Goal: Task Accomplishment & Management: Contribute content

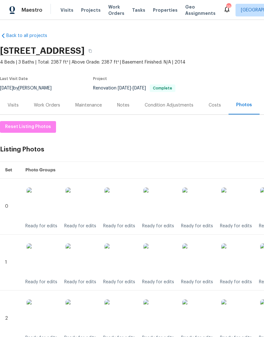
click at [165, 206] on img at bounding box center [159, 204] width 32 height 32
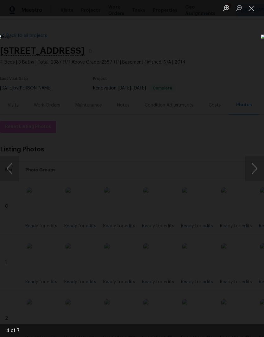
click at [252, 9] on button "Close lightbox" at bounding box center [251, 8] width 13 height 11
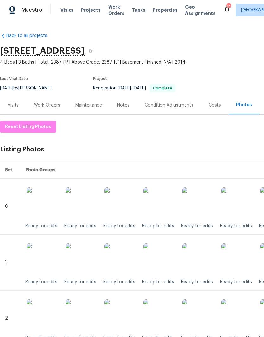
click at [162, 260] on img at bounding box center [159, 260] width 32 height 32
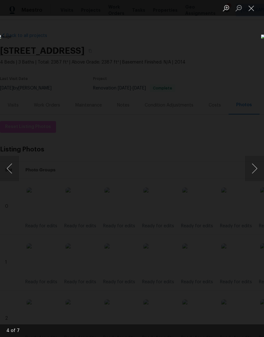
click at [252, 10] on button "Close lightbox" at bounding box center [251, 8] width 13 height 11
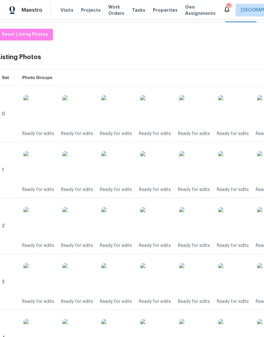
scroll to position [93, 3]
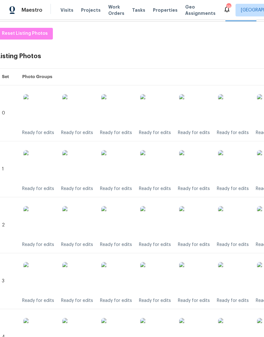
click at [164, 220] on img at bounding box center [156, 222] width 32 height 32
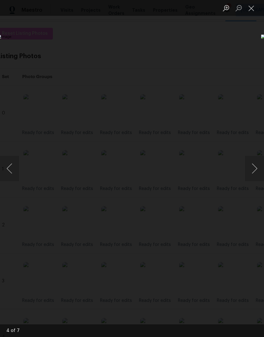
click at [253, 12] on button "Close lightbox" at bounding box center [251, 8] width 13 height 11
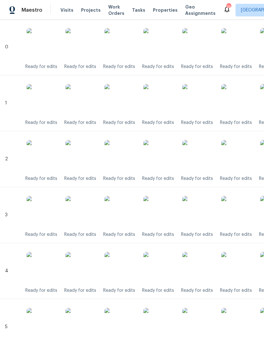
scroll to position [163, 0]
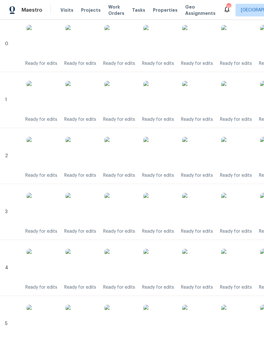
click at [168, 209] on img at bounding box center [159, 209] width 32 height 32
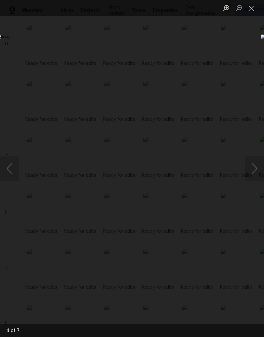
click at [252, 10] on button "Close lightbox" at bounding box center [251, 8] width 13 height 11
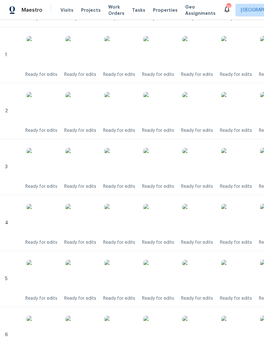
scroll to position [210, 0]
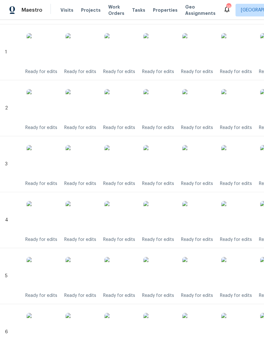
click at [169, 160] on img at bounding box center [159, 161] width 32 height 32
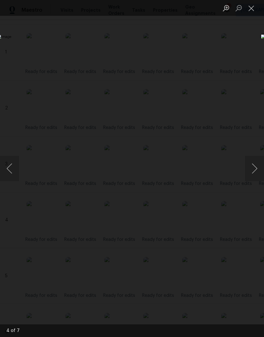
click at [251, 9] on button "Close lightbox" at bounding box center [251, 8] width 13 height 11
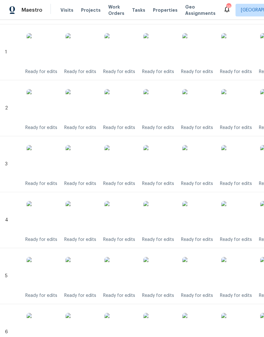
click at [167, 219] on img at bounding box center [159, 217] width 32 height 32
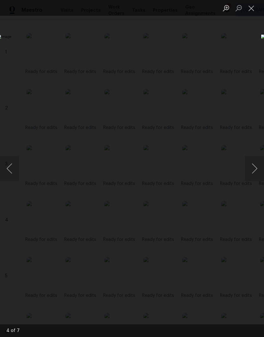
click at [251, 10] on button "Close lightbox" at bounding box center [251, 8] width 13 height 11
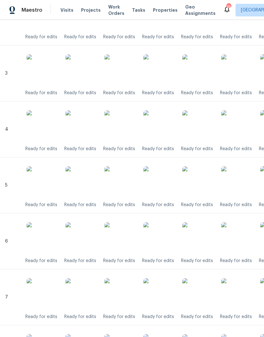
scroll to position [303, 0]
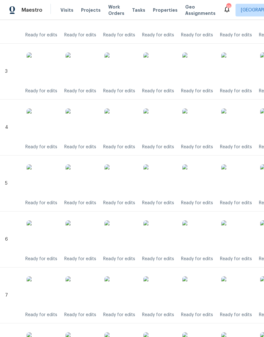
click at [170, 184] on img at bounding box center [159, 181] width 32 height 32
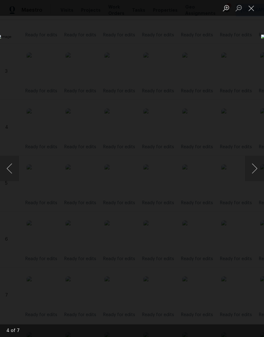
click at [254, 10] on button "Close lightbox" at bounding box center [251, 8] width 13 height 11
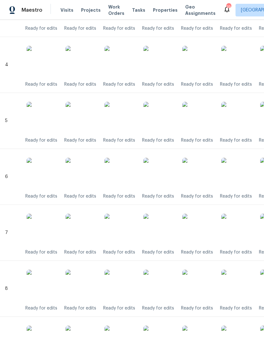
scroll to position [368, 0]
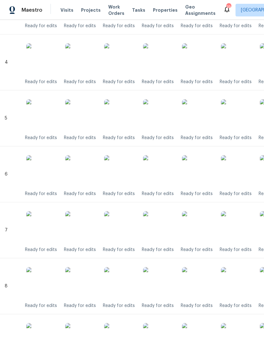
click at [167, 171] on img at bounding box center [159, 171] width 32 height 32
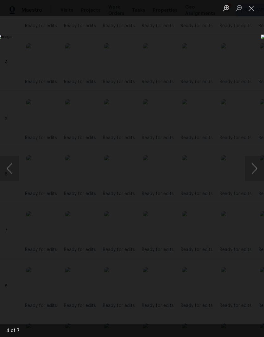
click at [250, 10] on button "Close lightbox" at bounding box center [251, 8] width 13 height 11
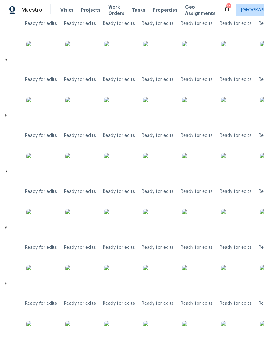
scroll to position [428, 1]
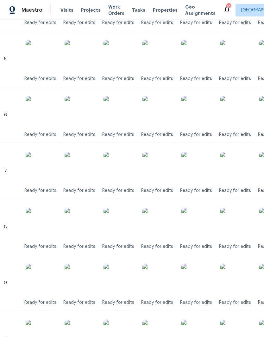
click at [162, 171] on img at bounding box center [158, 168] width 32 height 32
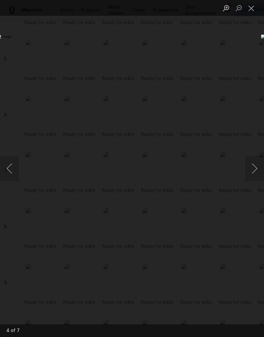
click at [253, 10] on button "Close lightbox" at bounding box center [251, 8] width 13 height 11
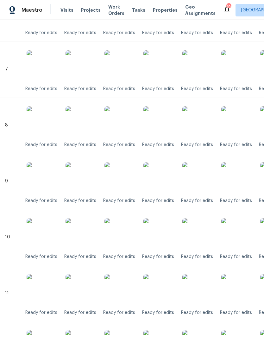
scroll to position [531, 0]
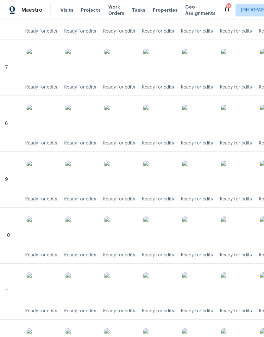
click at [167, 179] on img at bounding box center [159, 177] width 32 height 32
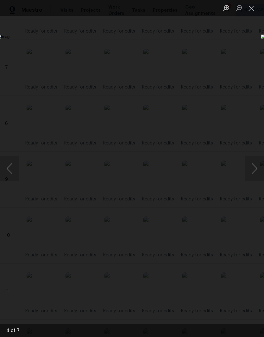
click at [253, 10] on button "Close lightbox" at bounding box center [251, 8] width 13 height 11
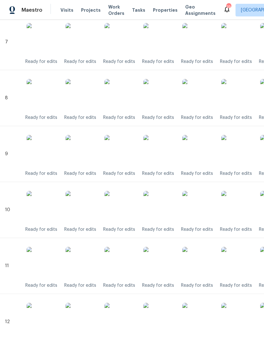
scroll to position [572, 2]
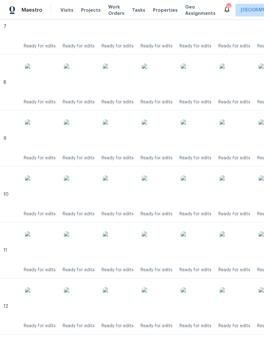
click at [167, 196] on img at bounding box center [158, 192] width 32 height 32
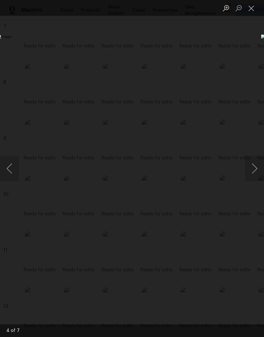
click at [254, 11] on button "Close lightbox" at bounding box center [251, 8] width 13 height 11
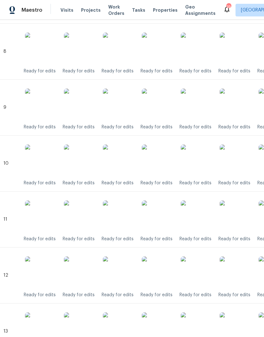
scroll to position [632, 2]
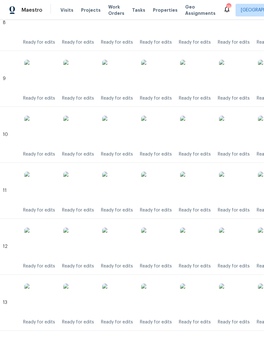
click at [164, 189] on img at bounding box center [157, 188] width 32 height 32
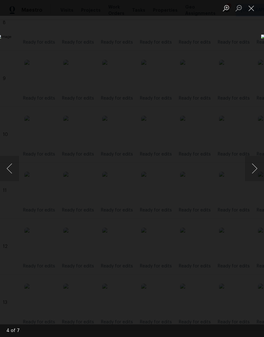
click at [253, 9] on button "Close lightbox" at bounding box center [251, 8] width 13 height 11
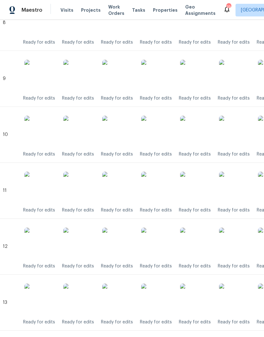
click at [166, 248] on img at bounding box center [157, 244] width 32 height 32
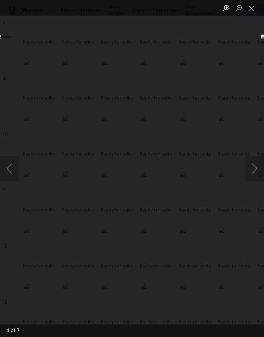
click at [253, 8] on button "Close lightbox" at bounding box center [251, 8] width 13 height 11
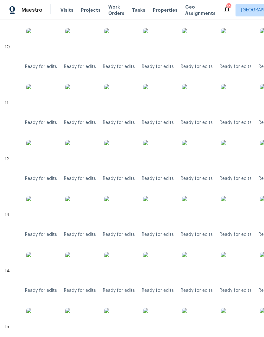
scroll to position [723, 4]
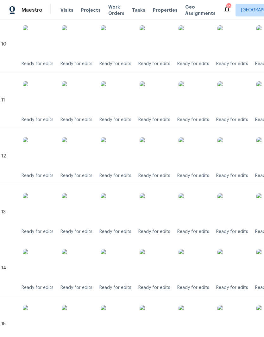
click at [162, 210] on img at bounding box center [156, 209] width 32 height 32
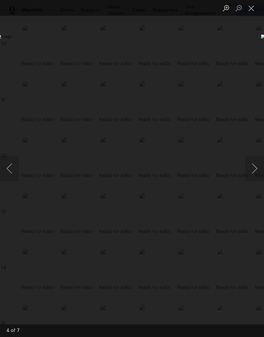
click at [252, 12] on button "Close lightbox" at bounding box center [251, 8] width 13 height 11
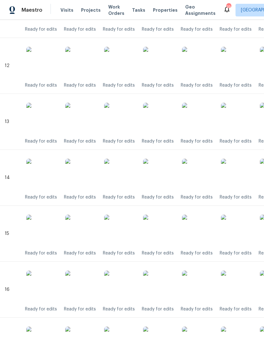
scroll to position [813, 0]
click at [167, 173] on img at bounding box center [159, 175] width 32 height 32
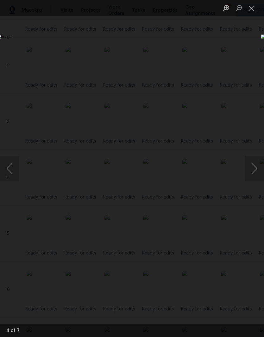
click at [253, 8] on button "Close lightbox" at bounding box center [251, 8] width 13 height 11
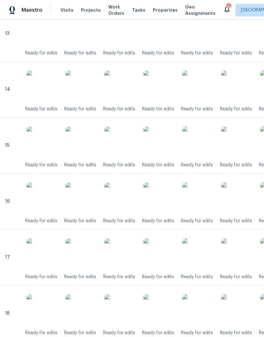
scroll to position [901, 0]
click at [169, 142] on img at bounding box center [159, 143] width 32 height 32
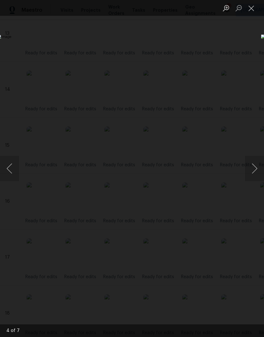
click at [255, 9] on button "Close lightbox" at bounding box center [251, 8] width 13 height 11
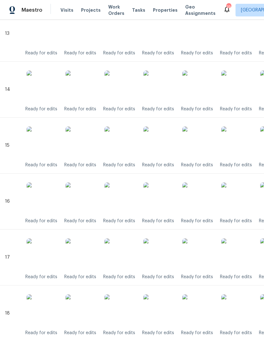
click at [169, 201] on img at bounding box center [159, 199] width 32 height 32
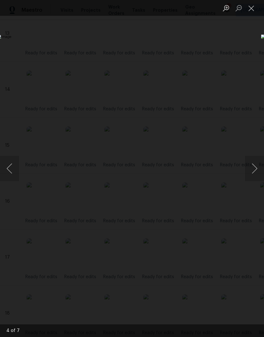
click at [250, 9] on button "Close lightbox" at bounding box center [251, 8] width 13 height 11
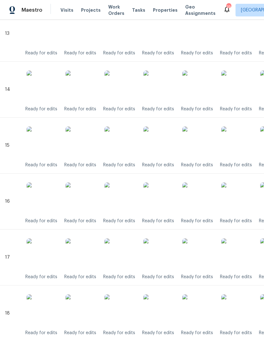
click at [164, 258] on img at bounding box center [159, 255] width 32 height 32
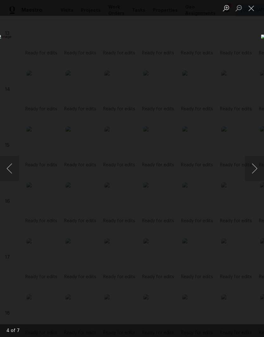
click at [253, 11] on button "Close lightbox" at bounding box center [251, 8] width 13 height 11
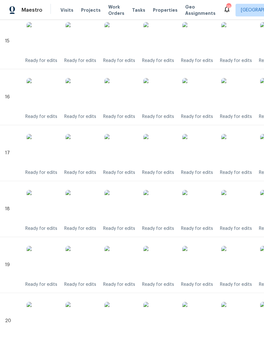
scroll to position [1008, 0]
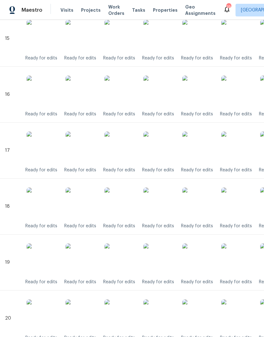
click at [168, 204] on img at bounding box center [159, 204] width 32 height 32
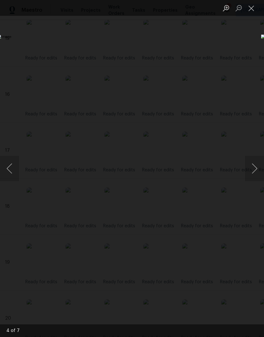
click at [252, 10] on button "Close lightbox" at bounding box center [251, 8] width 13 height 11
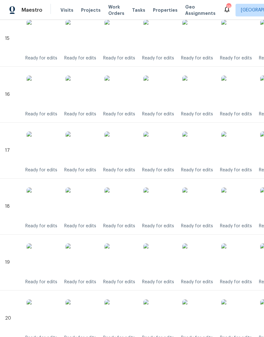
click at [164, 260] on img at bounding box center [159, 260] width 32 height 32
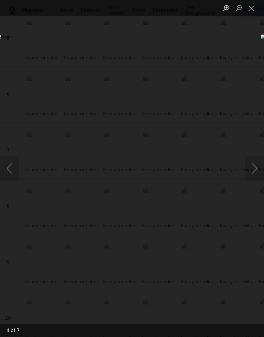
click at [252, 10] on button "Close lightbox" at bounding box center [251, 8] width 13 height 11
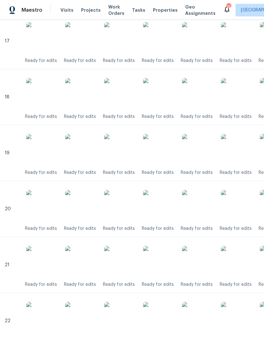
scroll to position [1118, 0]
click at [163, 209] on img at bounding box center [159, 206] width 32 height 32
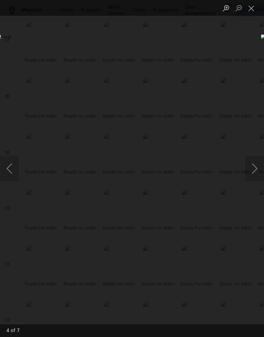
click at [252, 9] on button "Close lightbox" at bounding box center [251, 8] width 13 height 11
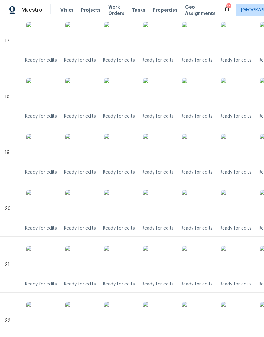
click at [164, 262] on img at bounding box center [159, 262] width 32 height 32
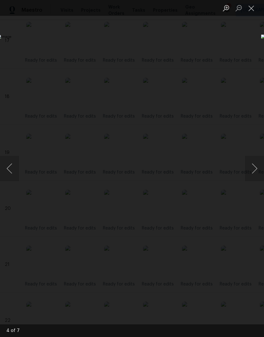
click at [252, 9] on button "Close lightbox" at bounding box center [251, 8] width 13 height 11
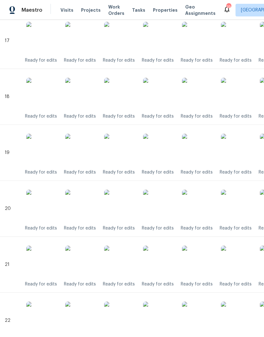
click at [165, 314] on img at bounding box center [159, 318] width 32 height 32
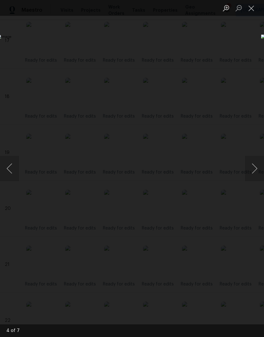
click at [250, 9] on button "Close lightbox" at bounding box center [251, 8] width 13 height 11
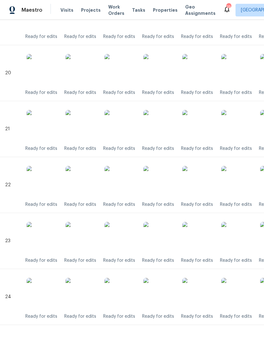
scroll to position [1254, 0]
click at [164, 239] on img at bounding box center [159, 239] width 32 height 32
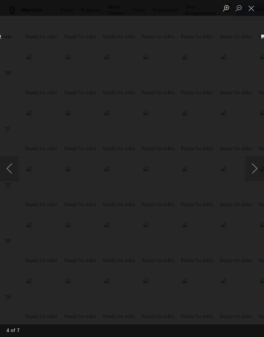
click at [253, 10] on button "Close lightbox" at bounding box center [251, 8] width 13 height 11
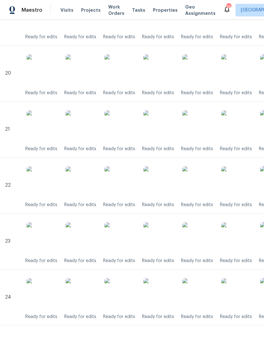
click at [165, 296] on img at bounding box center [159, 295] width 32 height 32
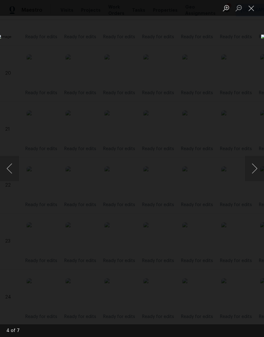
click at [250, 9] on button "Close lightbox" at bounding box center [251, 8] width 13 height 11
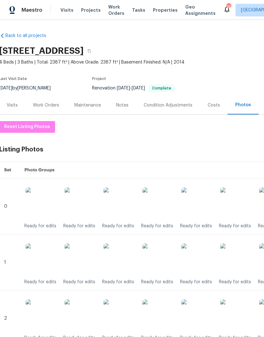
scroll to position [0, 1]
click at [122, 105] on div "Notes" at bounding box center [122, 105] width 12 height 6
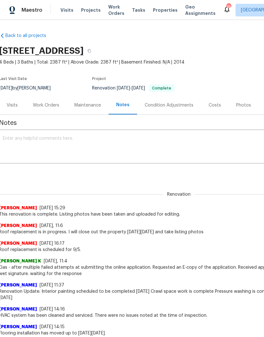
click at [63, 144] on textarea at bounding box center [178, 147] width 350 height 22
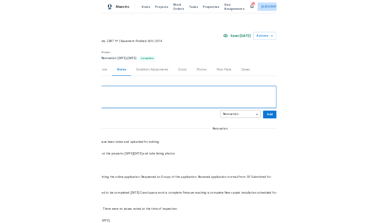
scroll to position [0, 94]
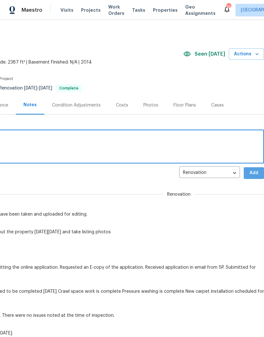
type textarea "AI video uploaded for review."
click at [256, 171] on span "Add" at bounding box center [254, 173] width 10 height 8
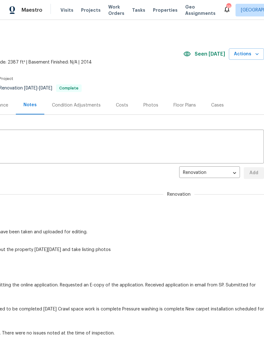
scroll to position [0, 0]
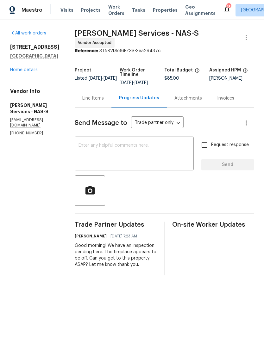
click at [113, 143] on textarea at bounding box center [133, 154] width 111 height 22
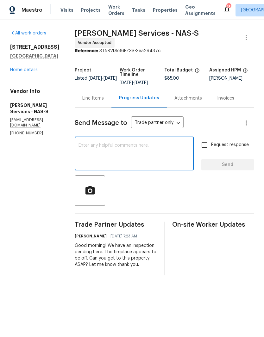
click at [30, 72] on link "Home details" at bounding box center [24, 70] width 28 height 4
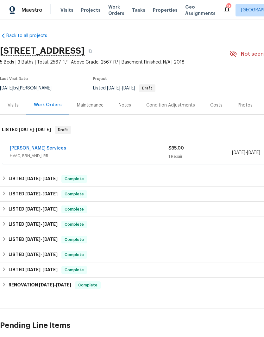
click at [129, 105] on div "Notes" at bounding box center [125, 105] width 12 height 6
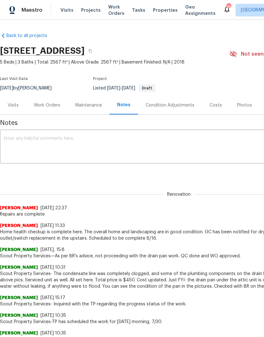
click at [107, 138] on textarea at bounding box center [179, 147] width 350 height 22
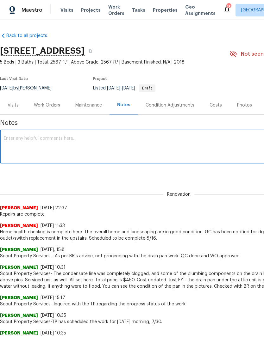
type textarea "G"
click at [97, 137] on textarea "Vendor will visit this property in the morning to inspect the fireplace for fun…" at bounding box center [179, 147] width 350 height 22
click at [24, 137] on textarea "Vendor will visit this property in the morning 9/9 to inspect the fireplace for…" at bounding box center [179, 147] width 350 height 22
click at [62, 137] on textarea "Vendor is confirmed to will visit this property in the morning 9/9 to inspect t…" at bounding box center [179, 147] width 350 height 22
click at [229, 139] on textarea "Vendor is confirmed to visit this property in the morning 9/9 to inspect the fi…" at bounding box center [179, 147] width 350 height 22
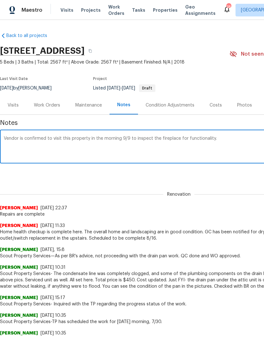
click at [20, 139] on textarea "Vendor is confirmed to visit this property in the morning 9/9 to inspect the fi…" at bounding box center [179, 147] width 350 height 22
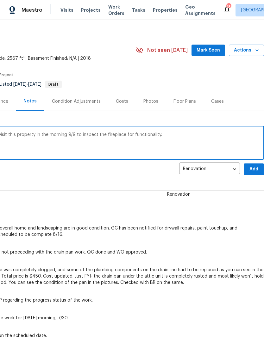
scroll to position [4, 94]
type textarea "Vendor ( Tony Barrett) is confirmed to visit this property in the morning 9/9 t…"
click at [252, 169] on span "Add" at bounding box center [254, 170] width 10 height 8
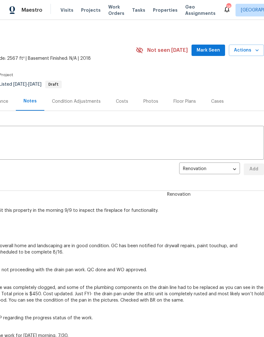
click at [214, 51] on span "Mark Seen" at bounding box center [208, 51] width 23 height 8
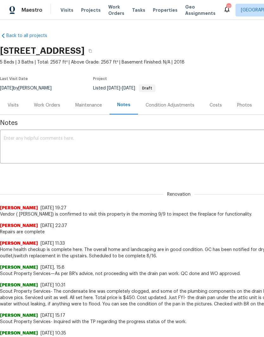
scroll to position [0, 0]
click at [67, 8] on span "Visits" at bounding box center [66, 10] width 13 height 6
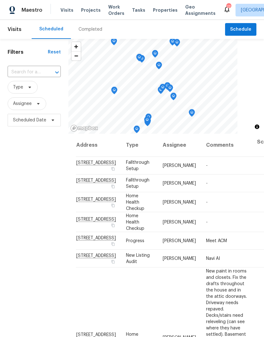
click at [28, 71] on input "text" at bounding box center [25, 72] width 35 height 10
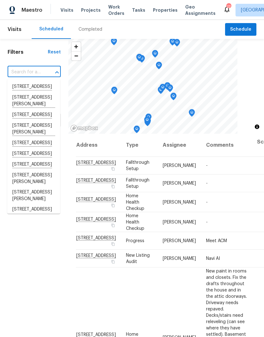
click at [24, 71] on input "text" at bounding box center [25, 72] width 35 height 10
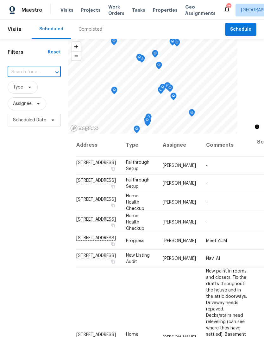
paste input "844 College St, Portland, TN 37148"
type input "844 College St, Portland, TN 37148"
click at [33, 88] on li "844 College St, Portland, TN 37148" at bounding box center [33, 87] width 53 height 11
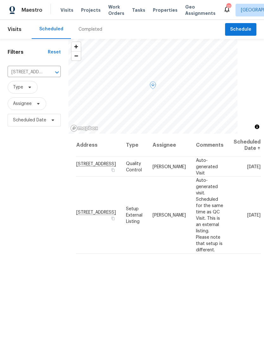
click at [0, 0] on icon at bounding box center [0, 0] width 0 height 0
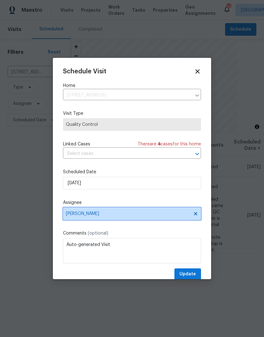
click at [195, 216] on icon at bounding box center [195, 213] width 3 height 3
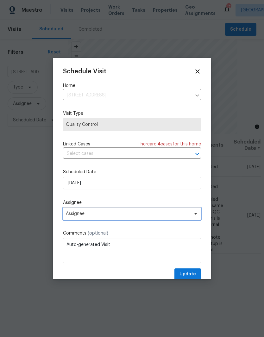
click at [133, 216] on span "Assignee" at bounding box center [128, 213] width 124 height 5
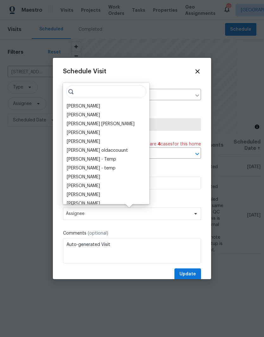
click at [84, 105] on div "[PERSON_NAME]" at bounding box center [83, 106] width 33 height 6
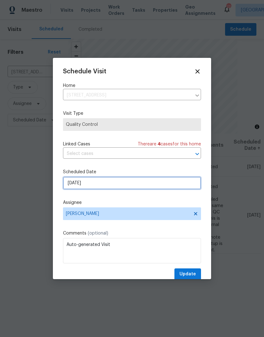
click at [107, 184] on input "[DATE]" at bounding box center [132, 183] width 138 height 13
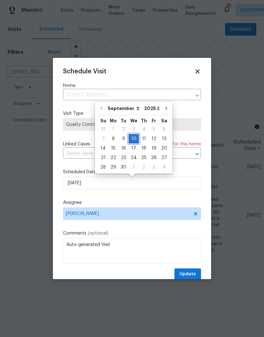
click at [133, 140] on div "10" at bounding box center [134, 139] width 10 height 9
click at [191, 274] on span "Update" at bounding box center [187, 275] width 16 height 8
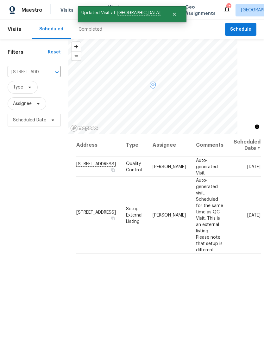
click at [0, 0] on span at bounding box center [0, 0] width 0 height 0
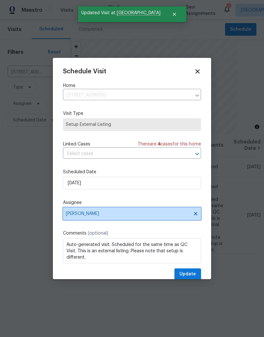
click at [197, 215] on icon at bounding box center [195, 213] width 3 height 3
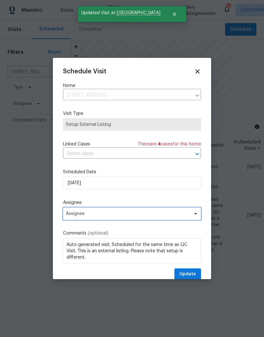
click at [107, 213] on span "Assignee" at bounding box center [132, 214] width 138 height 13
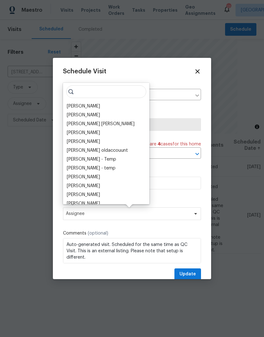
click at [87, 103] on div "[PERSON_NAME]" at bounding box center [83, 106] width 33 height 6
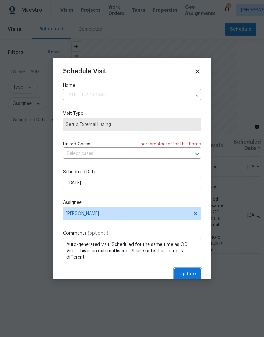
click at [193, 274] on span "Update" at bounding box center [187, 275] width 16 height 8
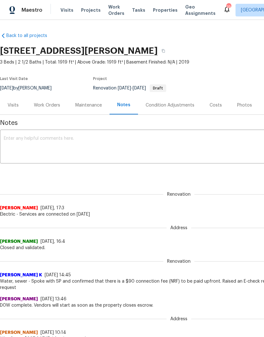
click at [50, 138] on textarea at bounding box center [179, 147] width 350 height 22
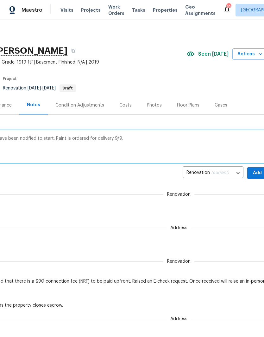
scroll to position [0, 90]
type textarea "This property is ready to start. Vendors have been notified to start. Paint is …"
click at [257, 171] on span "Add" at bounding box center [257, 173] width 10 height 8
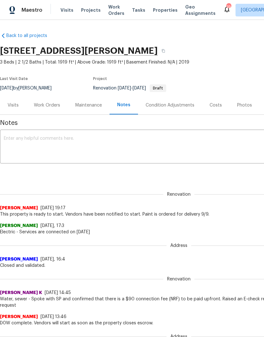
scroll to position [0, 0]
click at [51, 106] on div "Work Orders" at bounding box center [47, 105] width 26 height 6
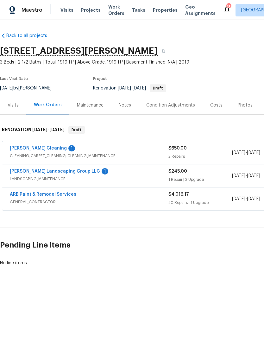
click at [40, 147] on link "Soledad Cleaning" at bounding box center [38, 148] width 57 height 4
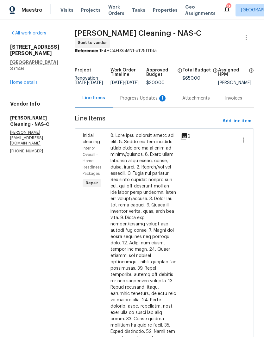
click at [154, 98] on div "Progress Updates 1" at bounding box center [143, 98] width 47 height 6
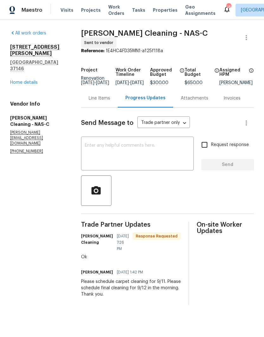
click at [29, 80] on link "Home details" at bounding box center [24, 82] width 28 height 4
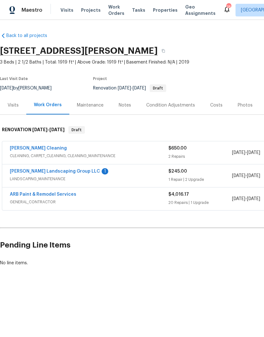
click at [57, 171] on link "Sandoval Landscaping Group LLC" at bounding box center [55, 171] width 90 height 4
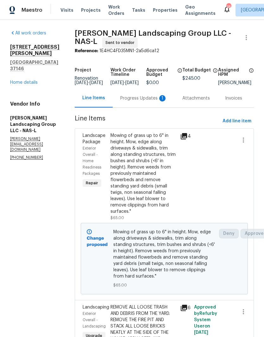
click at [145, 102] on div "Progress Updates 1" at bounding box center [143, 98] width 47 height 6
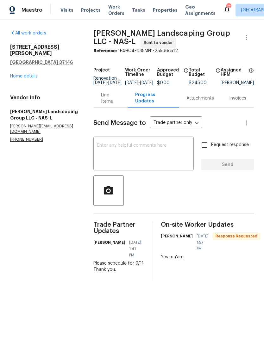
click at [32, 74] on link "Home details" at bounding box center [24, 76] width 28 height 4
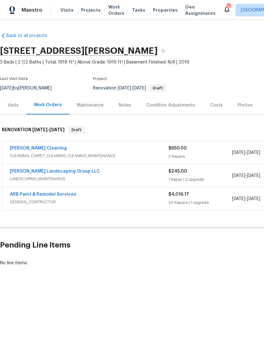
click at [126, 104] on div "Notes" at bounding box center [125, 105] width 12 height 6
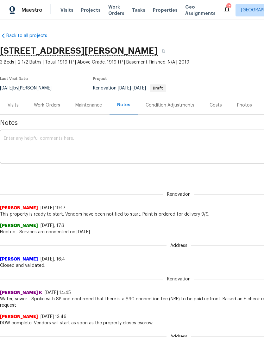
click at [77, 137] on textarea at bounding box center [179, 147] width 350 height 22
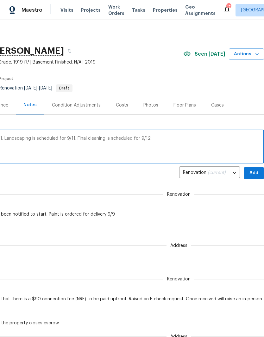
scroll to position [0, 94]
type textarea "Carpet steam cleaning is scheduled for 9/11. Landscaping is scheduled for 9/11.…"
click at [254, 172] on span "Add" at bounding box center [254, 173] width 10 height 8
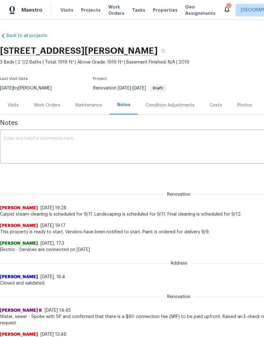
scroll to position [0, 0]
click at [50, 105] on div "Work Orders" at bounding box center [47, 105] width 26 height 6
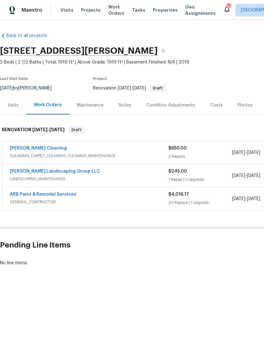
click at [48, 195] on link "ARB Paint & Remodel Services" at bounding box center [43, 194] width 66 height 4
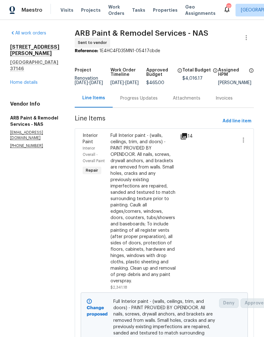
click at [142, 99] on div "Progress Updates" at bounding box center [138, 98] width 37 height 6
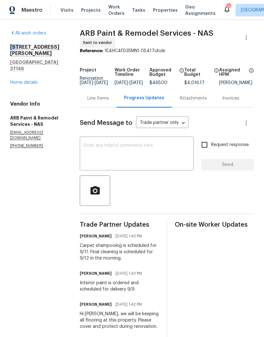
click at [61, 82] on div "All work orders 157 Gabriella Ct Pleasant View, TN 37146 Home details Vendor In…" at bounding box center [37, 89] width 54 height 119
click at [30, 80] on link "Home details" at bounding box center [24, 82] width 28 height 4
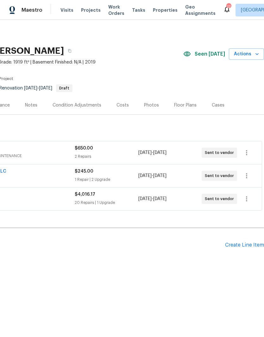
scroll to position [0, 94]
click at [187, 105] on div "Floor Plans" at bounding box center [185, 105] width 22 height 6
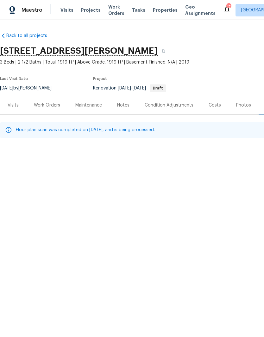
click at [57, 105] on div "Work Orders" at bounding box center [47, 105] width 26 height 6
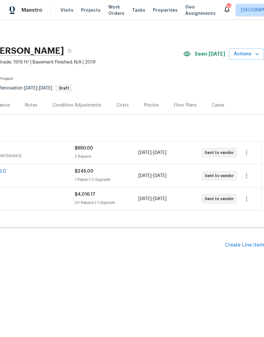
scroll to position [0, 94]
click at [244, 247] on div "Create Line Item" at bounding box center [244, 245] width 39 height 6
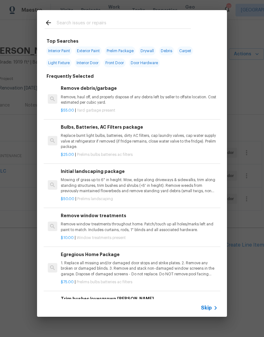
click at [128, 24] on input "text" at bounding box center [124, 23] width 134 height 9
type input "Floor"
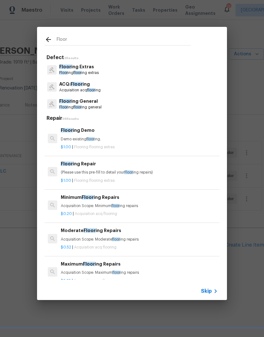
click at [93, 103] on p "Floor ing General" at bounding box center [80, 101] width 42 height 7
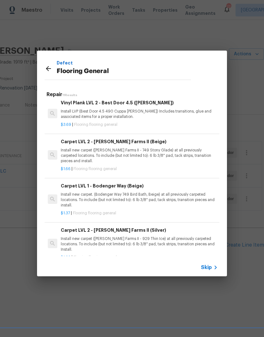
scroll to position [199, 0]
click at [51, 71] on icon at bounding box center [49, 69] width 8 height 8
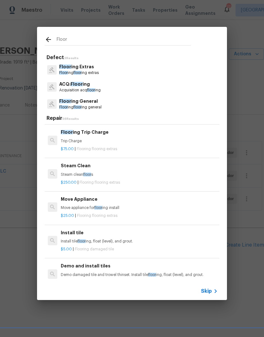
click at [249, 33] on div "Floor Defect 3 Results Floor ing Extras Floor ing floor ing extras ACQ: Floor i…" at bounding box center [132, 163] width 264 height 327
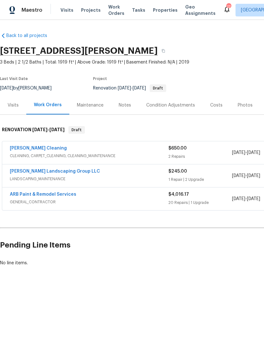
scroll to position [0, 0]
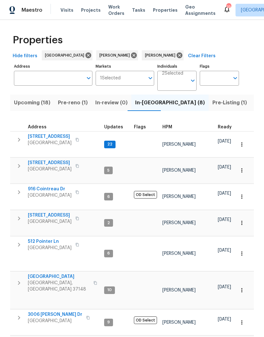
click at [72, 105] on span "Pre-reno (1)" at bounding box center [73, 102] width 30 height 9
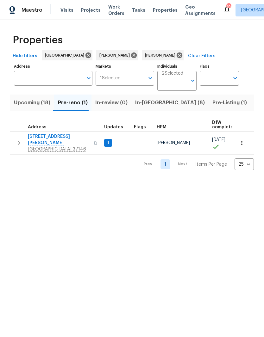
click at [242, 141] on icon "button" at bounding box center [242, 143] width 6 height 6
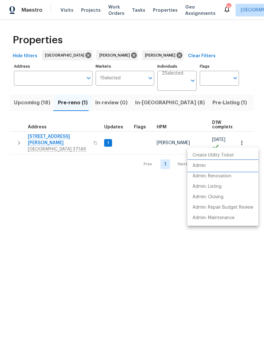
click at [205, 166] on p "Admin" at bounding box center [198, 166] width 13 height 7
click at [146, 101] on div at bounding box center [132, 168] width 264 height 337
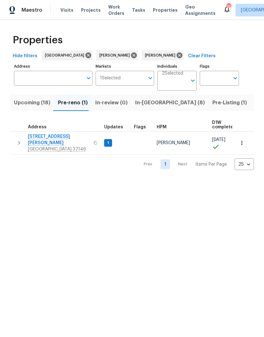
click at [143, 104] on span "In-reno (8)" at bounding box center [170, 102] width 70 height 9
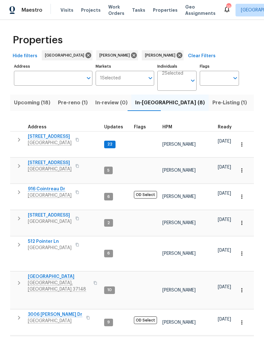
click at [51, 274] on span "844 College St" at bounding box center [59, 277] width 62 height 6
click at [50, 337] on span "1202 52E Hwy" at bounding box center [59, 341] width 62 height 6
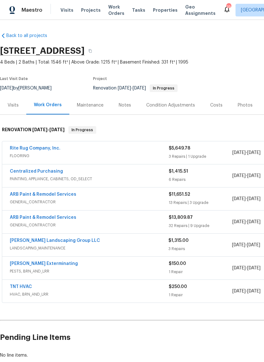
click at [127, 106] on div "Notes" at bounding box center [125, 105] width 12 height 6
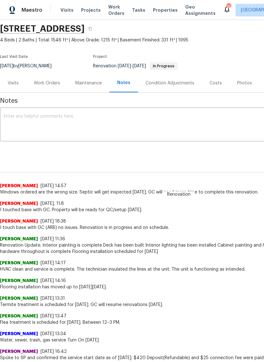
scroll to position [22, 0]
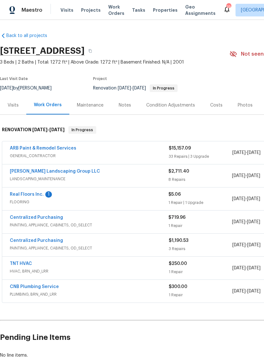
click at [34, 195] on link "Real Floors Inc." at bounding box center [27, 194] width 34 height 4
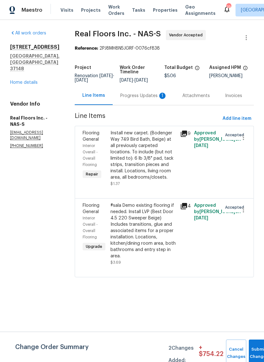
click at [148, 99] on div "Progress Updates 1" at bounding box center [143, 96] width 47 height 6
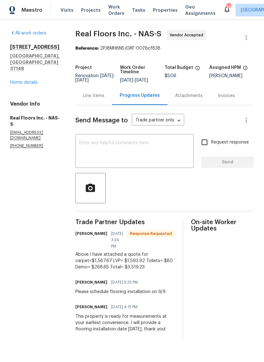
click at [29, 80] on link "Home details" at bounding box center [24, 82] width 28 height 4
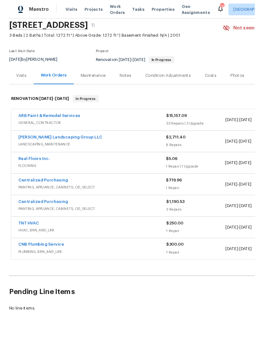
scroll to position [24, 0]
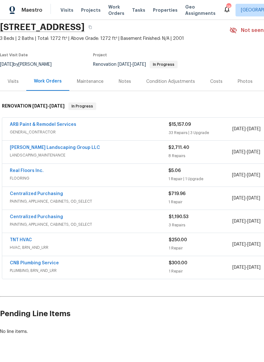
click at [32, 172] on link "Real Floors Inc." at bounding box center [27, 171] width 34 height 4
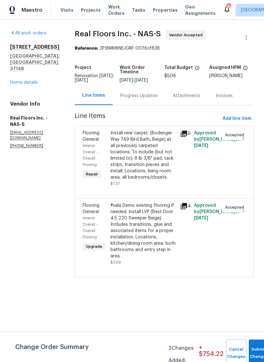
click at [150, 99] on div "Progress Updates" at bounding box center [138, 96] width 37 height 6
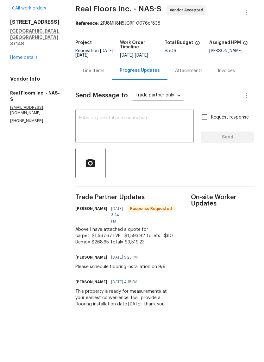
click at [33, 80] on link "Home details" at bounding box center [24, 82] width 28 height 4
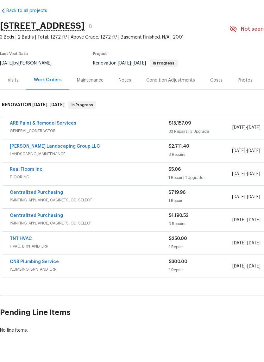
click at [129, 102] on div "Notes" at bounding box center [125, 105] width 12 height 6
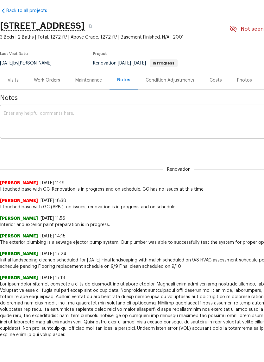
click at [61, 136] on textarea at bounding box center [179, 147] width 350 height 22
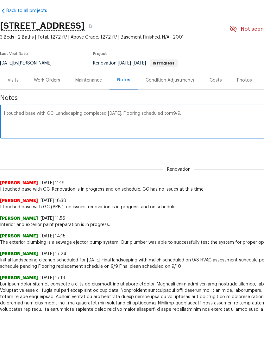
click at [55, 136] on textarea "I touched base with GC. Landscaping completed today. Flooring scheduled tom9/9." at bounding box center [179, 147] width 350 height 22
click at [136, 136] on textarea "I touched base with GC. Renovation is in progress. Landscaping completed today.…" at bounding box center [179, 147] width 350 height 22
click at [225, 136] on textarea "I touched base with GC. Renovation is in progress. Landscaping was completed to…" at bounding box center [179, 147] width 350 height 22
click at [200, 136] on textarea "I touched base with GC. Renovation is in progress. Landscaping was completed to…" at bounding box center [179, 147] width 350 height 22
click at [238, 136] on textarea "I touched base with GC. Renovation is in progress. Landscaping was completed to…" at bounding box center [179, 147] width 350 height 22
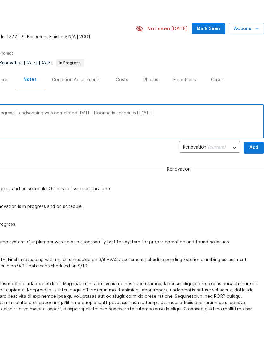
scroll to position [0, 94]
type textarea "I touched base with GC. Renovation is in progress. Landscaping was completed to…"
click at [254, 169] on span "Add" at bounding box center [254, 173] width 10 height 8
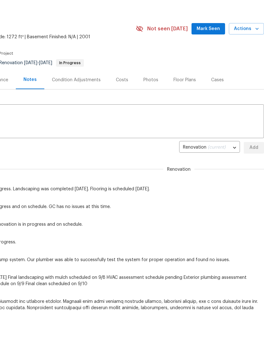
click at [214, 29] on span "Mark Seen" at bounding box center [208, 29] width 23 height 8
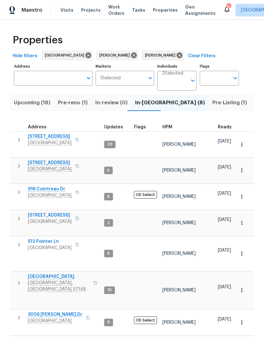
click at [55, 312] on span "3006 [PERSON_NAME] Dr" at bounding box center [55, 315] width 54 height 6
click at [212, 104] on span "Pre-Listing (1)" at bounding box center [229, 102] width 35 height 9
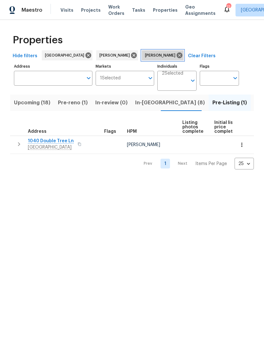
click at [176, 55] on icon at bounding box center [179, 55] width 7 height 7
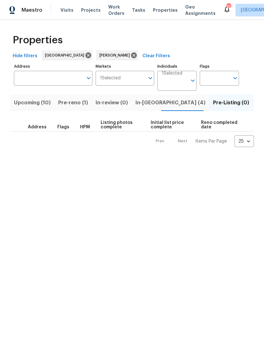
click at [143, 101] on span "In-[GEOGRAPHIC_DATA] (4)" at bounding box center [170, 102] width 70 height 9
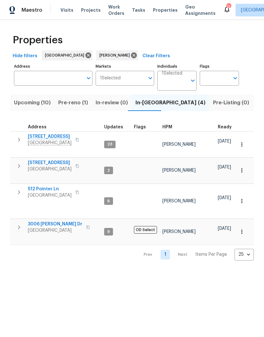
click at [53, 160] on span "[STREET_ADDRESS]" at bounding box center [50, 163] width 44 height 6
click at [47, 192] on span "[GEOGRAPHIC_DATA]" at bounding box center [50, 195] width 44 height 6
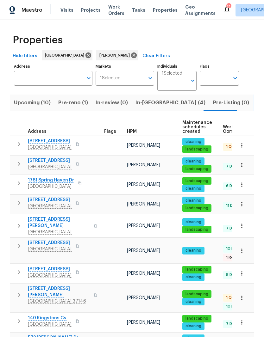
click at [52, 286] on span "[STREET_ADDRESS][PERSON_NAME]" at bounding box center [59, 292] width 62 height 13
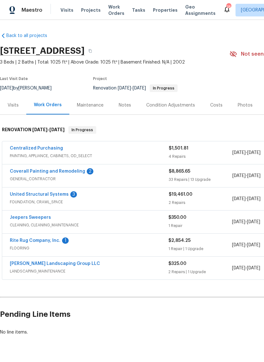
click at [61, 172] on link "Coverall Painting and Remodeling" at bounding box center [47, 171] width 75 height 4
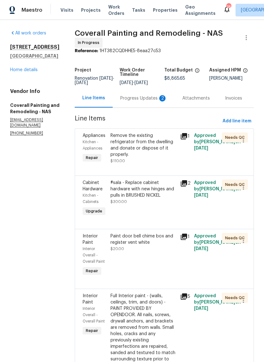
click at [155, 102] on div "Progress Updates 2" at bounding box center [143, 98] width 47 height 6
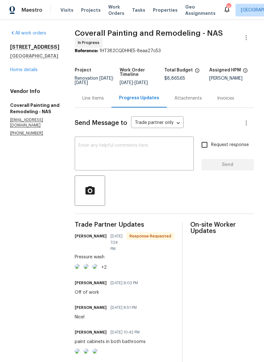
click at [29, 72] on link "Home details" at bounding box center [24, 70] width 28 height 4
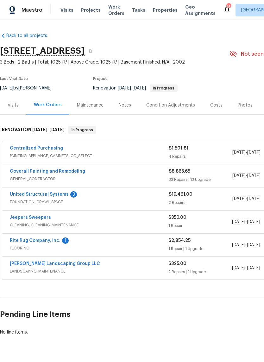
click at [50, 197] on link "United Structural Systems" at bounding box center [39, 194] width 59 height 4
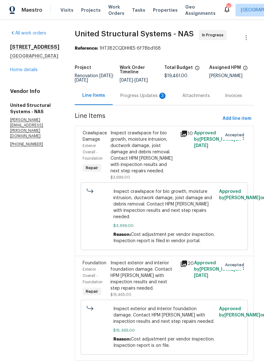
click at [145, 95] on div "Progress Updates 3" at bounding box center [143, 96] width 47 height 6
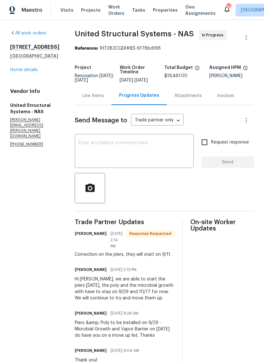
click at [107, 144] on textarea at bounding box center [133, 152] width 111 height 22
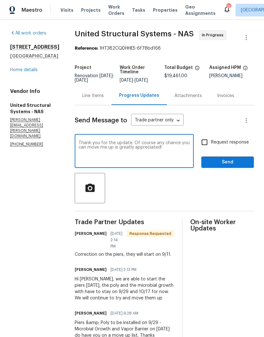
click at [131, 144] on textarea "Thank you for the update. Of course any chance you can move me up is greatly ap…" at bounding box center [133, 152] width 111 height 22
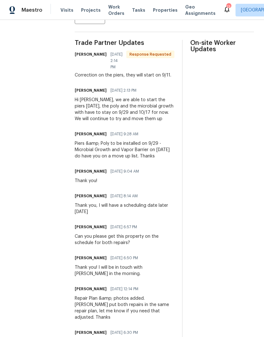
scroll to position [180, 0]
type textarea "Thank you for the update! Of course any chance you can move me up is greatly ap…"
click at [77, 102] on div "Hi [PERSON_NAME], we are able to start the piers [DATE], the poly and the micro…" at bounding box center [125, 109] width 100 height 25
click at [75, 103] on div "Hi [PERSON_NAME], we are able to start the piers [DATE], the poly and the micro…" at bounding box center [125, 109] width 100 height 25
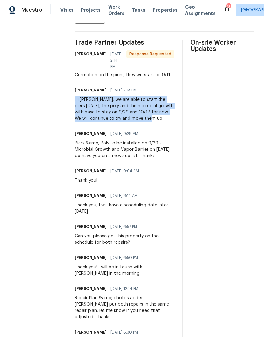
copy div "Hi [PERSON_NAME], we are able to start the piers [DATE], the poly and the micro…"
click at [52, 132] on section "All work orders [STREET_ADDRESS] Home details Vendor Info United Structural Sys…" at bounding box center [34, 163] width 49 height 627
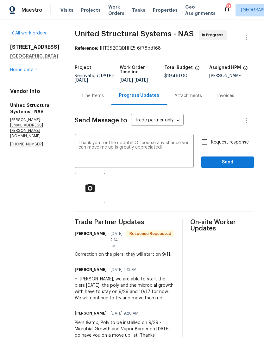
scroll to position [0, 0]
click at [30, 72] on link "Home details" at bounding box center [24, 70] width 28 height 4
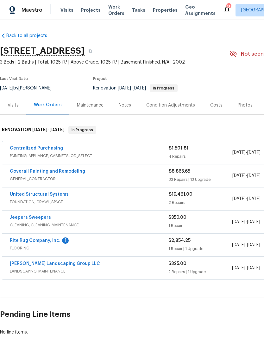
click at [126, 106] on div "Notes" at bounding box center [125, 105] width 12 height 6
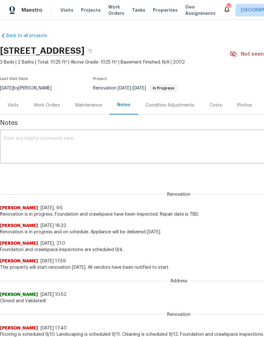
click at [46, 140] on textarea at bounding box center [179, 147] width 350 height 22
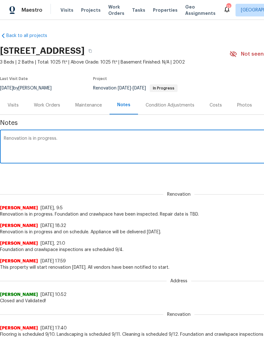
click at [72, 137] on textarea "Renovation is in progress." at bounding box center [179, 147] width 350 height 22
paste textarea "Hi [PERSON_NAME], we are able to start the piers [DATE], the poly and the micro…"
click at [133, 137] on textarea "Renovation is in progress. Hi [PERSON_NAME], we are able to start the piers [DA…" at bounding box center [179, 147] width 350 height 22
click at [115, 138] on textarea "Renovation is in progress. Foundation starts [DATE] 9/11piers [DATE], the poly …" at bounding box center [179, 147] width 350 height 22
click at [138, 138] on textarea "Renovation is in progress. Foundation starts 9/11piers [DATE], the poly and the…" at bounding box center [179, 147] width 350 height 22
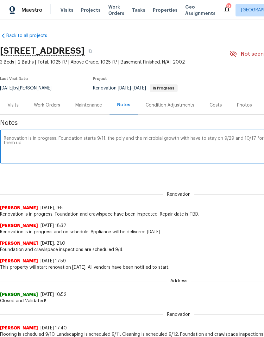
click at [125, 137] on textarea "Renovation is in progress. Foundation starts 9/11. the poly and the microbial g…" at bounding box center [179, 147] width 350 height 22
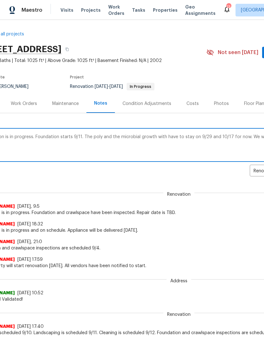
scroll to position [1, 28]
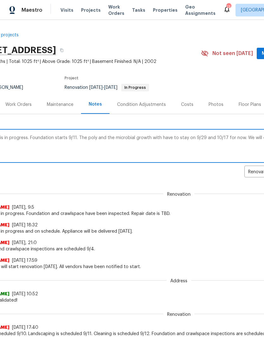
click at [148, 136] on textarea "Renovation is in progress. Foundation starts 9/11. The poly and the microbial g…" at bounding box center [150, 147] width 350 height 22
click at [181, 136] on textarea "Renovation is in progress. Foundation starts 9/11. The poly and the crawlspace …" at bounding box center [150, 147] width 350 height 22
click at [186, 140] on textarea "Renovation is in progress. Foundation starts 9/11. The poly and the crawlspace …" at bounding box center [150, 147] width 350 height 22
click at [255, 139] on textarea "Renovation is in progress. Foundation starts 9/11. The poly and the crawlspace …" at bounding box center [150, 147] width 350 height 22
click at [258, 139] on textarea "Renovation is in progress. Foundation starts 9/11. The poly and the crawlspace …" at bounding box center [150, 147] width 350 height 22
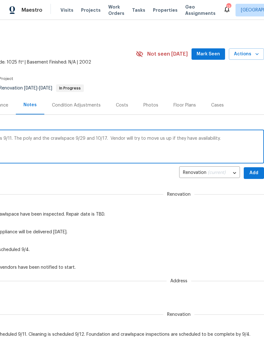
scroll to position [0, 94]
type textarea "Renovation is in progress. Foundation starts 9/11. The poly and the crawlspace …"
click at [251, 174] on span "Add" at bounding box center [254, 173] width 10 height 8
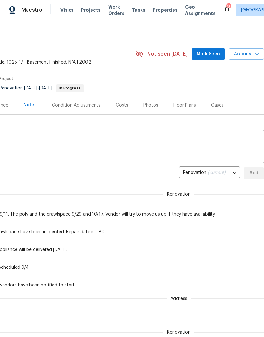
click at [214, 53] on span "Mark Seen" at bounding box center [208, 54] width 23 height 8
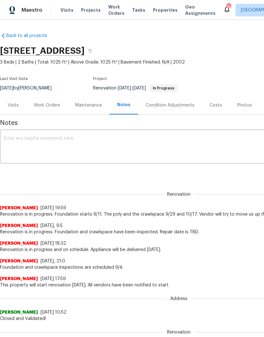
scroll to position [0, 0]
click at [50, 106] on div "Work Orders" at bounding box center [47, 105] width 26 height 6
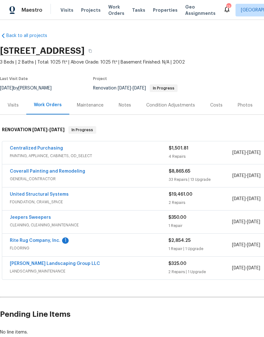
click at [46, 240] on link "Rite Rug Company, Inc." at bounding box center [35, 241] width 51 height 4
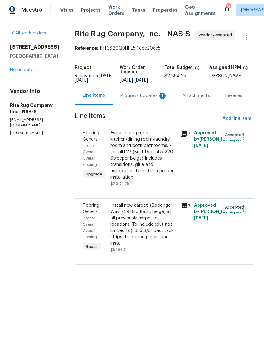
click at [143, 99] on div "Progress Updates 1" at bounding box center [143, 96] width 47 height 6
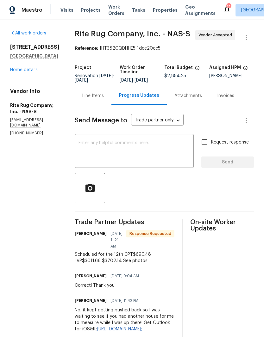
click at [104, 99] on div "Line Items" at bounding box center [93, 96] width 22 height 6
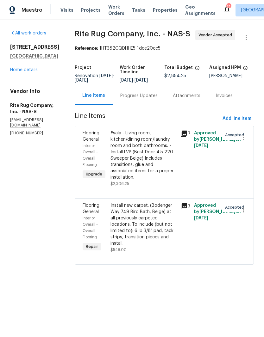
click at [148, 217] on div "Install new carpet. (Bodenger Way 749 Bird Bath, Beige) at all previously carpe…" at bounding box center [143, 225] width 66 height 44
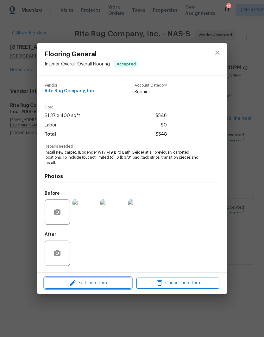
click at [103, 285] on span "Edit Line Item" at bounding box center [88, 283] width 83 height 8
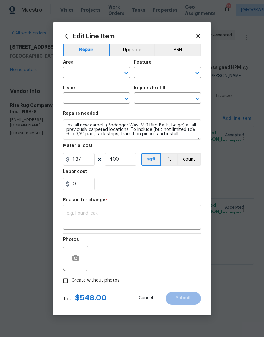
type input "Interior Overall"
type input "Overall Flooring"
type input "Flooring General"
type input "Carpet LVL 1 - Bodenger Way (Beige) $1.37"
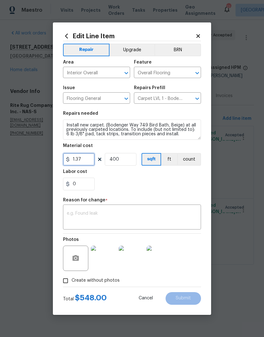
click at [89, 162] on input "1.37" at bounding box center [79, 159] width 32 height 13
type input "690.48"
click at [128, 159] on input "400" at bounding box center [121, 159] width 32 height 13
type input "1"
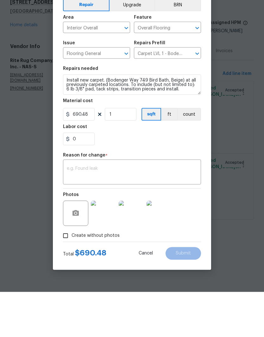
click at [114, 211] on textarea at bounding box center [132, 217] width 130 height 13
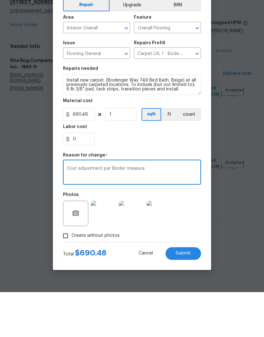
click at [122, 211] on textarea "Cost adjustment per Binder measure" at bounding box center [132, 217] width 130 height 13
type textarea "Cost adjustment per vendor measure"
click at [182, 178] on div "0" at bounding box center [132, 184] width 138 height 13
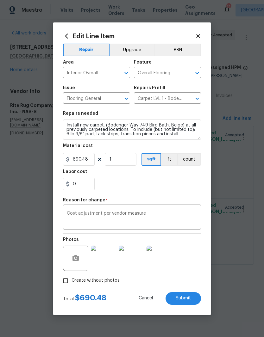
click at [184, 298] on span "Submit" at bounding box center [183, 298] width 15 height 5
type input "400"
type input "1.37"
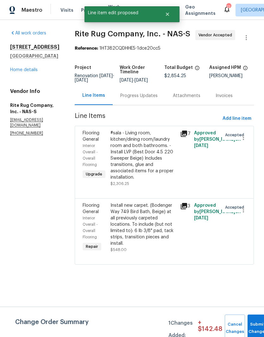
click at [152, 99] on div "Progress Updates" at bounding box center [138, 96] width 37 height 6
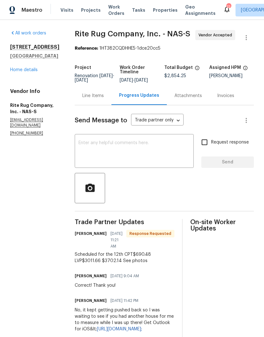
click at [104, 99] on div "Line Items" at bounding box center [93, 96] width 22 height 6
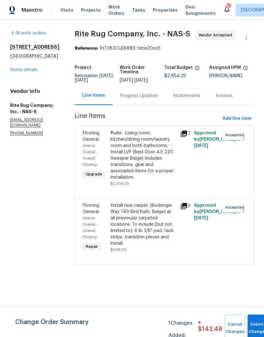
click at [147, 140] on div "#sala - Living room, kitchen/dining room/laundry room and both bathrooms. - Ins…" at bounding box center [143, 155] width 66 height 51
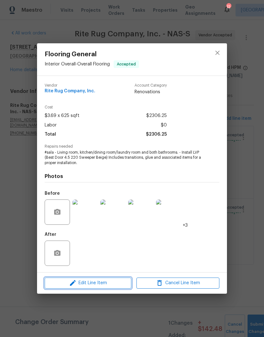
click at [116, 285] on span "Edit Line Item" at bounding box center [88, 283] width 83 height 8
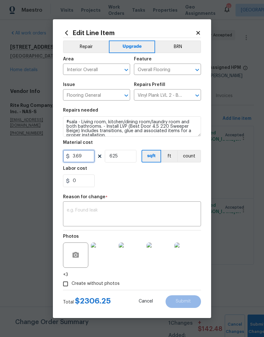
click at [89, 155] on input "3.69" at bounding box center [79, 156] width 32 height 13
type input "3011.66"
click at [132, 154] on input "625" at bounding box center [121, 156] width 32 height 13
type input "2"
click at [131, 207] on div "x ​" at bounding box center [132, 214] width 138 height 23
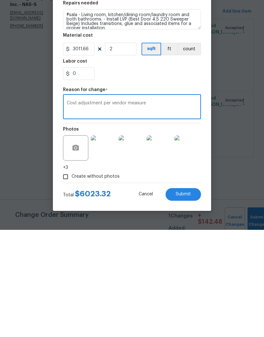
type textarea "Cost adjustment per vendor measure"
click at [181, 175] on div "0" at bounding box center [132, 181] width 138 height 13
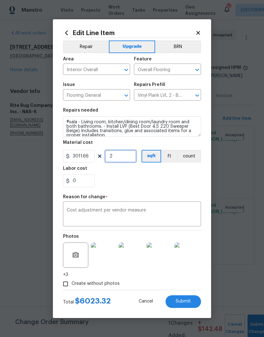
click at [122, 156] on input "2" at bounding box center [121, 156] width 32 height 13
type input "1"
click at [156, 176] on div "0" at bounding box center [132, 181] width 138 height 13
click at [184, 305] on button "Submit" at bounding box center [183, 302] width 35 height 13
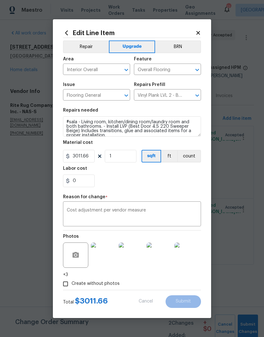
type input "3.69"
type input "625"
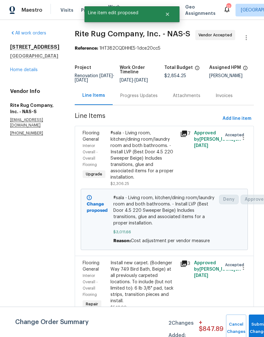
click at [157, 99] on div "Progress Updates" at bounding box center [138, 96] width 37 height 6
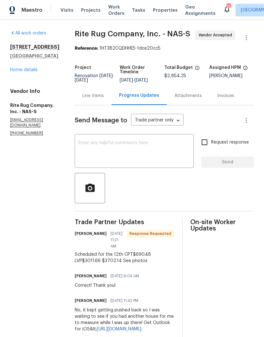
click at [104, 99] on div "Line Items" at bounding box center [93, 96] width 22 height 6
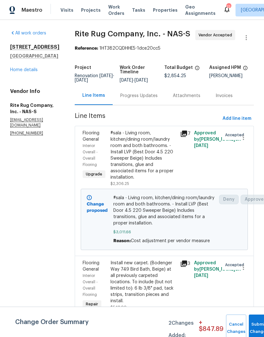
click at [150, 147] on div "#sala - Living room, kitchen/dining room/laundry room and both bathrooms. - Ins…" at bounding box center [143, 155] width 66 height 51
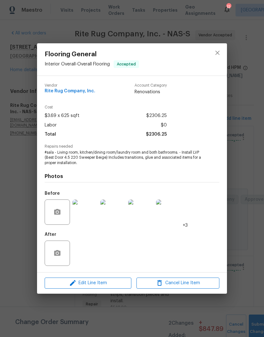
click at [118, 216] on img at bounding box center [112, 212] width 25 height 25
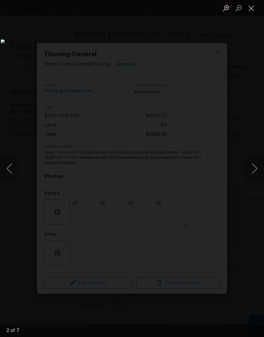
click at [254, 172] on button "Next image" at bounding box center [254, 168] width 19 height 25
click at [255, 172] on button "Next image" at bounding box center [254, 168] width 19 height 25
click at [252, 10] on button "Close lightbox" at bounding box center [251, 8] width 13 height 11
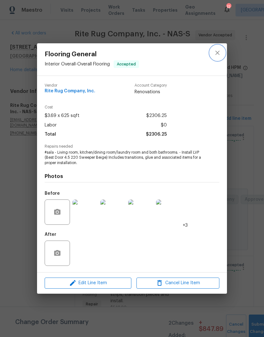
click at [220, 55] on icon "close" at bounding box center [218, 53] width 8 height 8
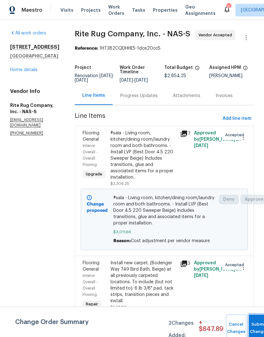
click at [256, 322] on button "Submit Changes" at bounding box center [259, 328] width 20 height 27
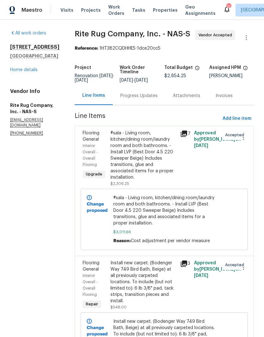
click at [35, 70] on link "Home details" at bounding box center [24, 70] width 28 height 4
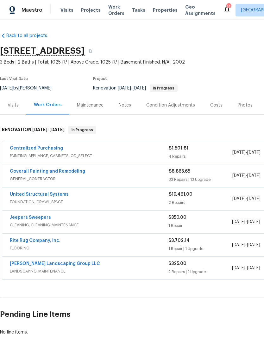
click at [71, 171] on link "Coverall Painting and Remodeling" at bounding box center [47, 171] width 75 height 4
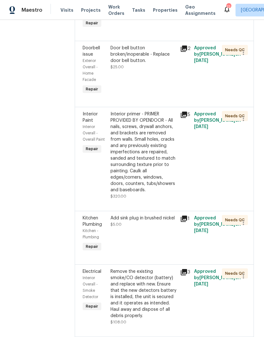
scroll to position [2295, 0]
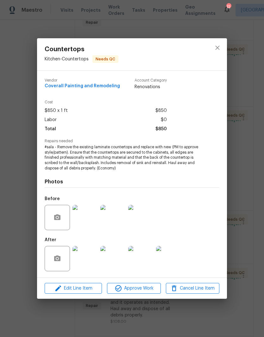
click at [170, 261] on img at bounding box center [168, 258] width 25 height 25
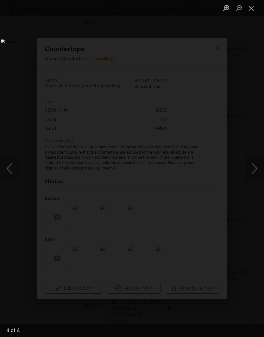
click at [255, 167] on button "Next image" at bounding box center [254, 168] width 19 height 25
click at [250, 11] on button "Close lightbox" at bounding box center [251, 8] width 13 height 11
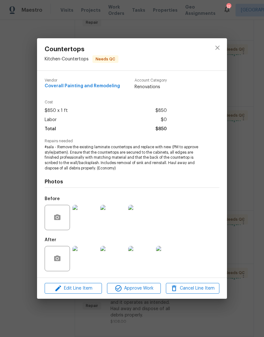
click at [247, 46] on div "Countertops Kitchen - Countertops Needs QC Vendor Coverall Painting and Remodel…" at bounding box center [132, 168] width 264 height 337
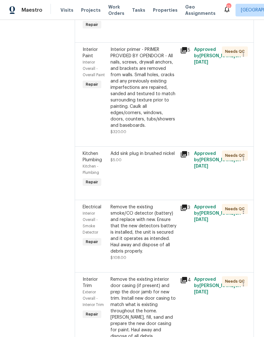
scroll to position [2356, 0]
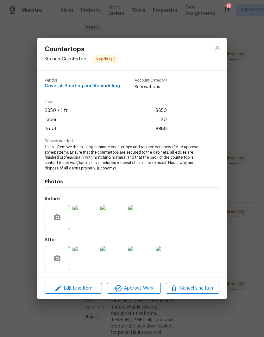
click at [91, 264] on img at bounding box center [84, 258] width 25 height 25
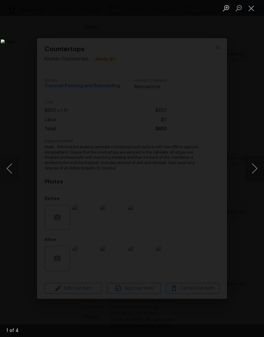
click at [252, 8] on button "Close lightbox" at bounding box center [251, 8] width 13 height 11
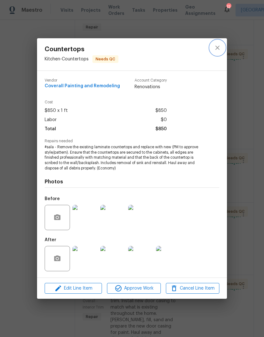
click at [219, 50] on icon "close" at bounding box center [218, 48] width 8 height 8
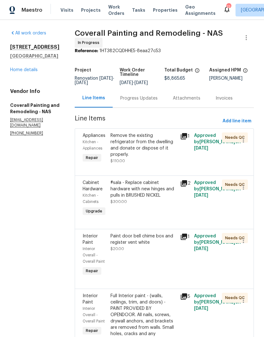
scroll to position [0, 0]
click at [35, 71] on link "Home details" at bounding box center [24, 70] width 28 height 4
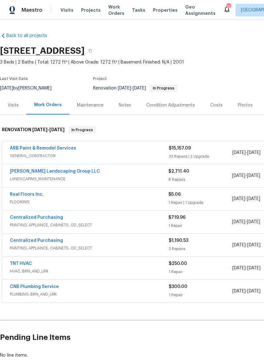
click at [39, 196] on link "Real Floors Inc." at bounding box center [27, 194] width 34 height 4
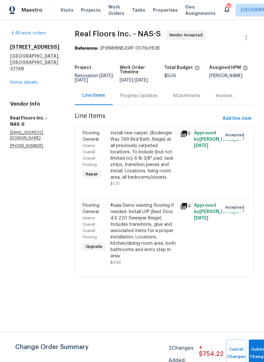
click at [149, 99] on div "Progress Updates" at bounding box center [138, 96] width 37 height 6
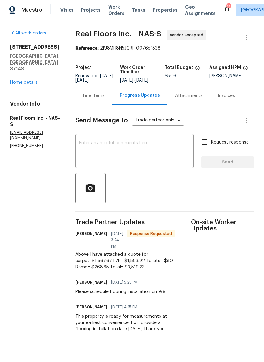
click at [102, 269] on div "Above I have attached a quote for carpet=$1,567.67 LVP= $1,593.92 Toliets= $80 …" at bounding box center [125, 261] width 100 height 19
click at [96, 99] on div "Line Items" at bounding box center [94, 96] width 22 height 6
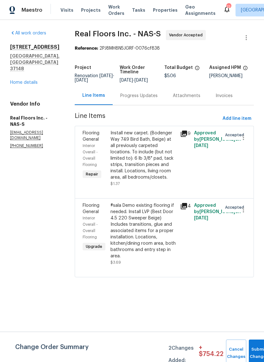
click at [145, 140] on div "Install new carpet. (Bodenger Way 749 Bird Bath, Beige) at all previously carpe…" at bounding box center [143, 155] width 66 height 51
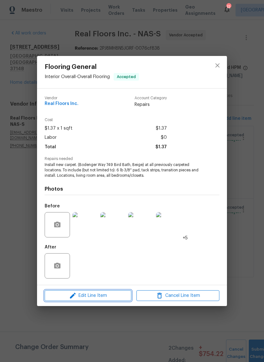
click at [110, 297] on span "Edit Line Item" at bounding box center [88, 296] width 83 height 8
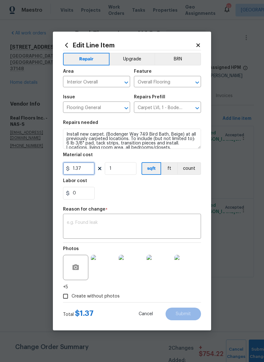
click at [89, 170] on input "1.37" at bounding box center [79, 168] width 32 height 13
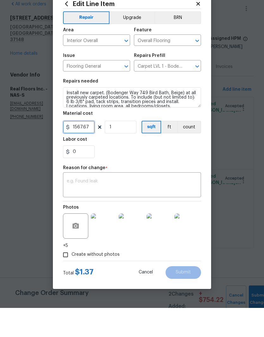
type input "1567.67"
click at [123, 208] on textarea at bounding box center [132, 214] width 130 height 13
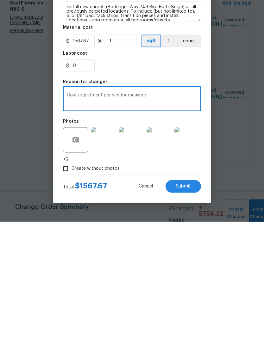
type textarea "Cost adjustment per vendor measure"
click at [188, 299] on span "Submit" at bounding box center [183, 301] width 15 height 5
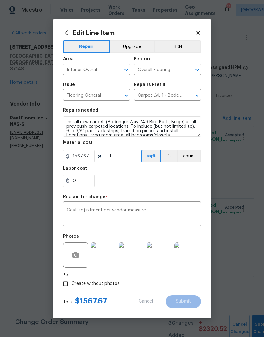
type input "1.37"
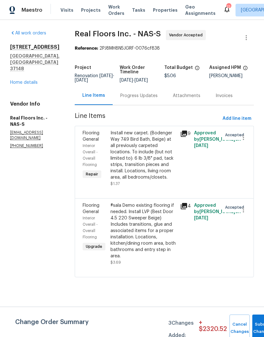
click at [152, 213] on div "#sala Demo existing flooring if needed. Install LVP (Best Door 4.5 220 Sweeper …" at bounding box center [143, 231] width 66 height 57
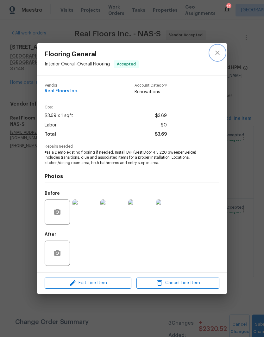
click at [217, 55] on icon "close" at bounding box center [218, 53] width 8 height 8
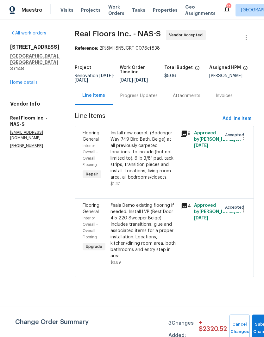
click at [147, 99] on div "Progress Updates" at bounding box center [138, 96] width 37 height 6
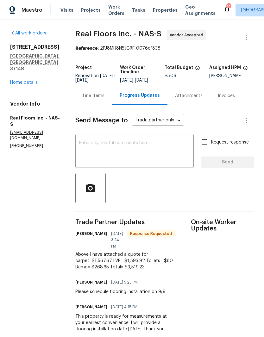
click at [101, 98] on div "Line Items" at bounding box center [94, 96] width 22 height 6
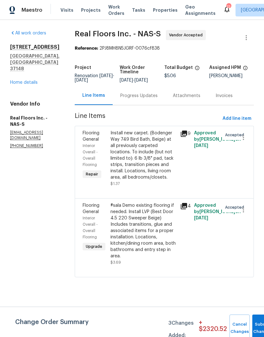
click at [144, 213] on div "#sala Demo existing flooring if needed. Install LVP (Best Door 4.5 220 Sweeper …" at bounding box center [143, 231] width 66 height 57
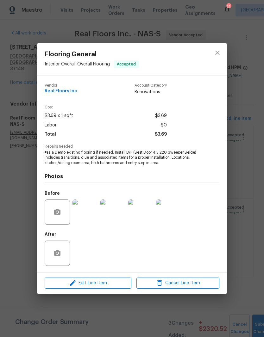
click at [113, 285] on span "Edit Line Item" at bounding box center [88, 283] width 83 height 8
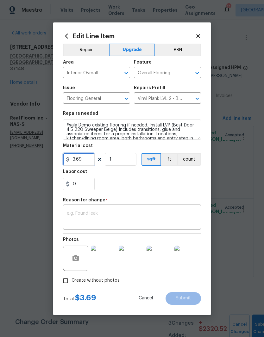
click at [91, 160] on input "3.69" at bounding box center [79, 159] width 32 height 13
type input "1942.57"
click at [129, 212] on textarea at bounding box center [132, 217] width 130 height 13
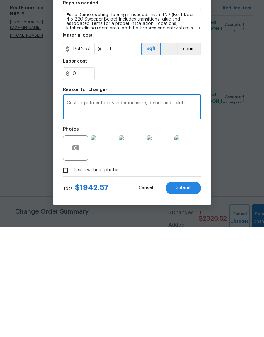
type textarea "Cost adjustment per vendor measure, demo, and toilets"
click at [188, 292] on button "Submit" at bounding box center [183, 298] width 35 height 13
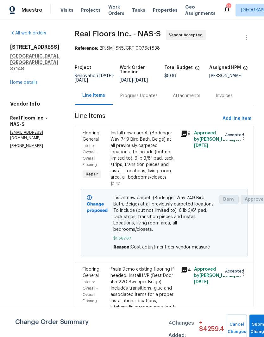
click at [148, 99] on div "Progress Updates" at bounding box center [138, 96] width 37 height 6
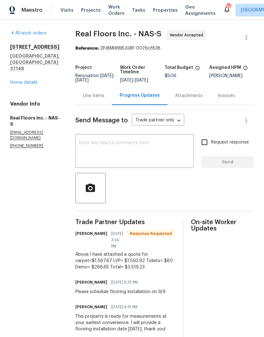
click at [100, 99] on div "Line Items" at bounding box center [94, 96] width 22 height 6
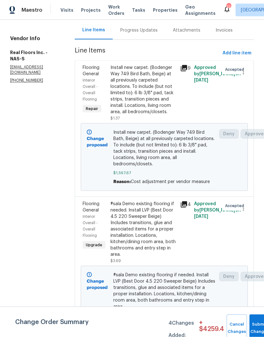
scroll to position [26, 0]
click at [148, 27] on div "Progress Updates" at bounding box center [138, 30] width 37 height 6
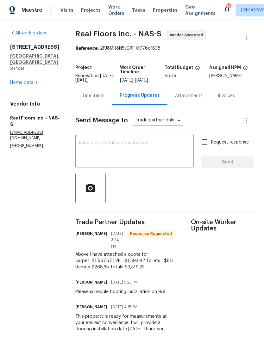
click at [99, 99] on div "Line Items" at bounding box center [94, 96] width 22 height 6
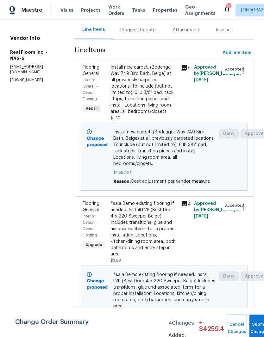
scroll to position [66, 0]
click at [135, 34] on div "Progress Updates" at bounding box center [138, 30] width 37 height 6
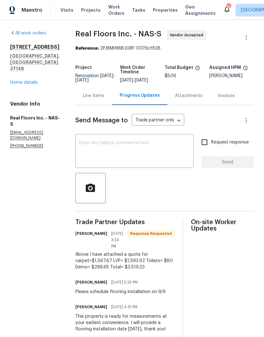
click at [99, 99] on div "Line Items" at bounding box center [94, 96] width 22 height 6
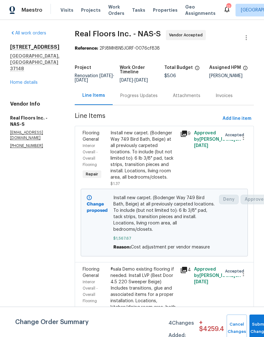
click at [145, 99] on div "Progress Updates" at bounding box center [138, 96] width 37 height 6
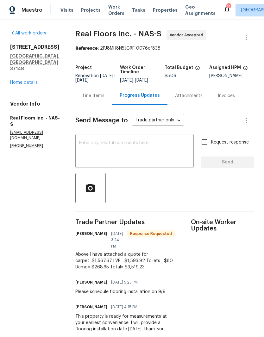
click at [128, 151] on textarea at bounding box center [134, 152] width 111 height 22
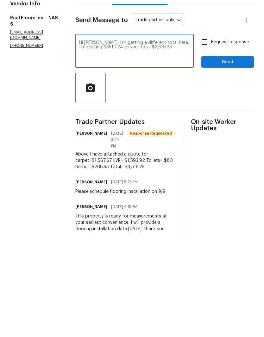
click at [104, 141] on textarea "Hi [PERSON_NAME], I’m getting a different total here. I’m getting $3510.24 vs y…" at bounding box center [134, 152] width 111 height 22
click at [179, 141] on textarea "Hi [PERSON_NAME], I’m getting a different total here. I’m getting $3,510.24 vs …" at bounding box center [134, 152] width 111 height 22
click at [165, 141] on textarea "Hi [PERSON_NAME], I’m getting a different total here. I’m getting $3,510.24 vs …" at bounding box center [134, 152] width 111 height 22
click at [172, 141] on textarea "Hi [PERSON_NAME], I’m getting a different total on this quote. I’m getting $3,5…" at bounding box center [134, 152] width 111 height 22
click at [163, 141] on textarea "Hi [PERSON_NAME], I’m getting a different total on this quote. I’m getting $3,5…" at bounding box center [134, 152] width 111 height 22
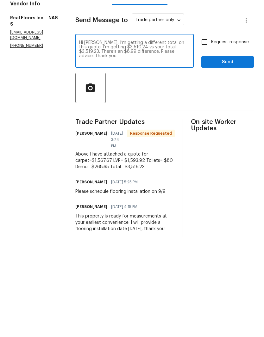
type textarea "Hi [PERSON_NAME], I’m getting a different total on this quote. I’m getting $3,5…"
click at [225, 159] on span "Send" at bounding box center [227, 163] width 42 height 8
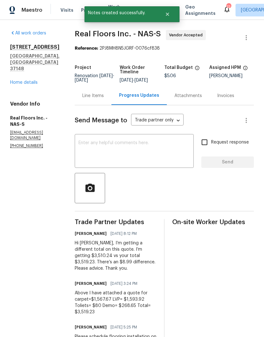
click at [28, 80] on link "Home details" at bounding box center [24, 82] width 28 height 4
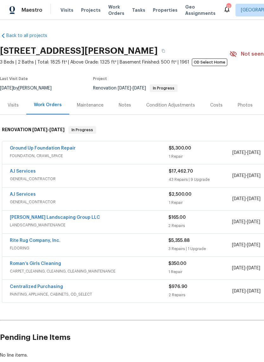
click at [62, 147] on link "Ground Up Foundation Repair" at bounding box center [43, 148] width 66 height 4
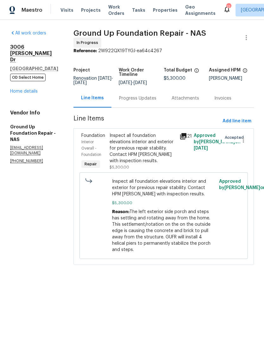
click at [136, 95] on div "Progress Updates" at bounding box center [137, 98] width 37 height 6
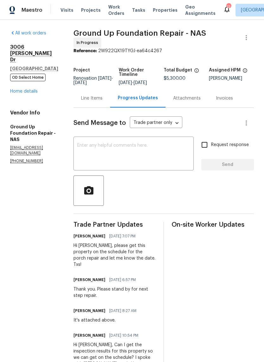
click at [113, 144] on textarea at bounding box center [133, 154] width 113 height 22
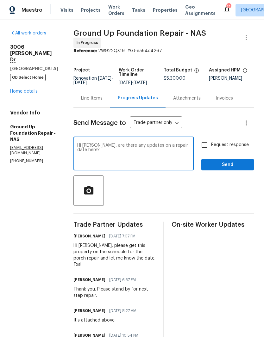
type textarea "Hi Camie, are there any updates on a repair date here?"
click at [231, 161] on span "Send" at bounding box center [227, 165] width 42 height 8
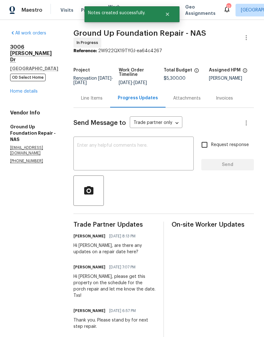
click at [33, 93] on link "Home details" at bounding box center [24, 91] width 28 height 4
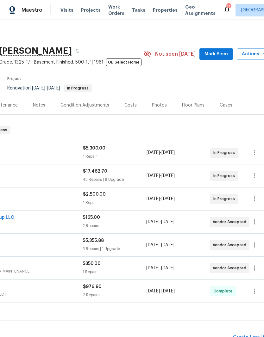
scroll to position [0, 88]
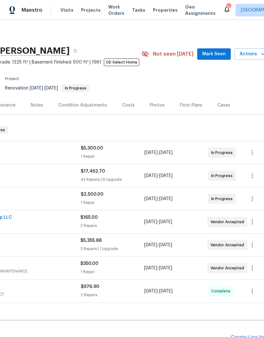
click at [219, 53] on span "Mark Seen" at bounding box center [213, 54] width 23 height 8
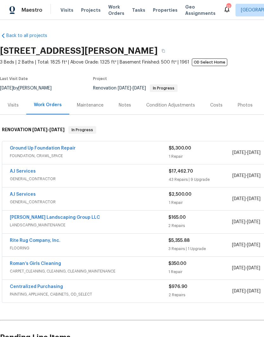
scroll to position [0, 0]
click at [128, 106] on div "Notes" at bounding box center [125, 105] width 12 height 6
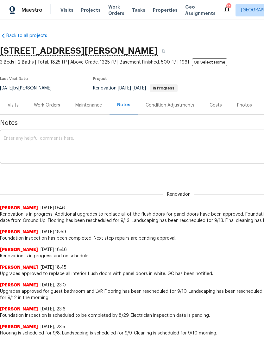
click at [116, 144] on textarea at bounding box center [179, 147] width 350 height 22
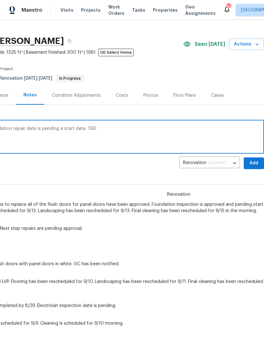
scroll to position [10, 94]
type textarea "Renovation is in progress. Ground up foundation repair date is pending a start …"
click at [253, 163] on span "Add" at bounding box center [254, 164] width 10 height 8
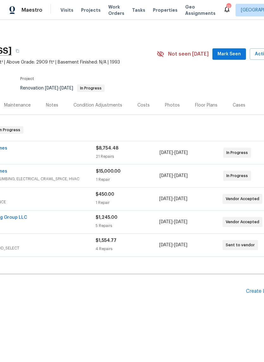
scroll to position [0, 74]
click at [232, 54] on span "Mark Seen" at bounding box center [227, 54] width 23 height 8
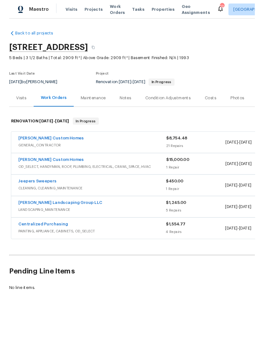
scroll to position [0, 0]
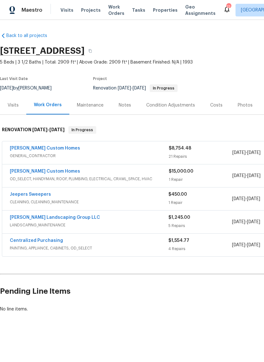
click at [129, 104] on div "Notes" at bounding box center [125, 105] width 12 height 6
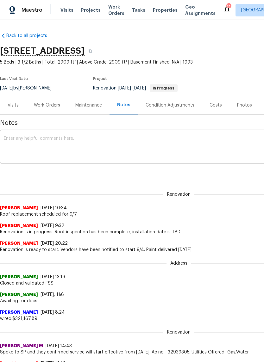
click at [96, 139] on textarea at bounding box center [179, 147] width 350 height 22
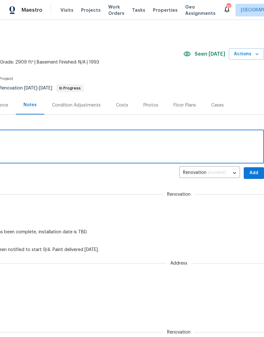
scroll to position [0, 94]
type textarea "Renovation is in progress and on schedule."
click at [253, 177] on span "Add" at bounding box center [254, 173] width 10 height 8
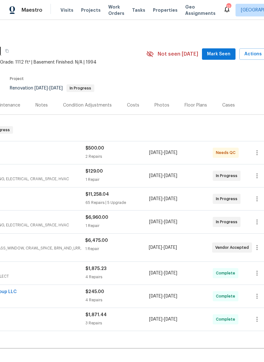
scroll to position [0, 86]
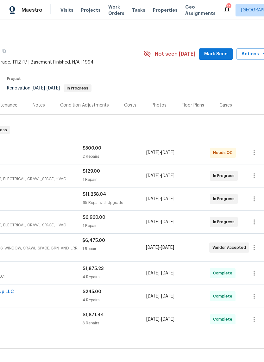
click at [219, 54] on span "Mark Seen" at bounding box center [215, 54] width 23 height 8
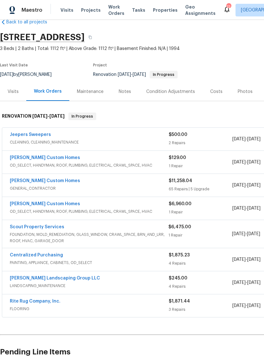
scroll to position [14, 0]
click at [125, 93] on div "Notes" at bounding box center [125, 91] width 12 height 6
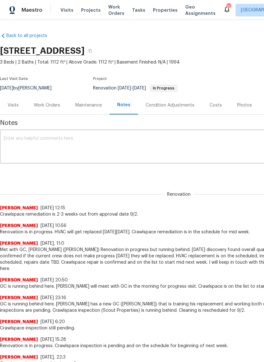
click at [95, 140] on textarea at bounding box center [179, 147] width 350 height 22
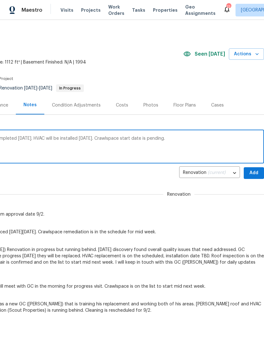
scroll to position [0, 94]
click at [135, 136] on textarea "Renovation is in progress. Cleaning was completed today. HVAC will be installed…" at bounding box center [85, 147] width 350 height 22
click at [215, 139] on textarea "Renovation is in progress. Cleaning was completed today. HVAC will be installed…" at bounding box center [85, 147] width 350 height 22
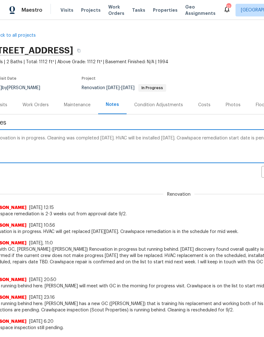
scroll to position [0, 12]
click at [145, 139] on textarea "Renovation is in progress. Cleaning was completed today. HVAC will be installed…" at bounding box center [167, 147] width 350 height 22
click at [171, 155] on textarea "Renovation is in progress. Cleaning was completed today. HVAC will get repaced …" at bounding box center [167, 147] width 350 height 22
click at [152, 139] on textarea "Renovation is in progress. Cleaning was completed today. HVAC will get replaced…" at bounding box center [167, 147] width 350 height 22
click at [127, 153] on textarea "Renovation is in progress. Cleaning was completed today. HVAC will get replaced…" at bounding box center [167, 147] width 350 height 22
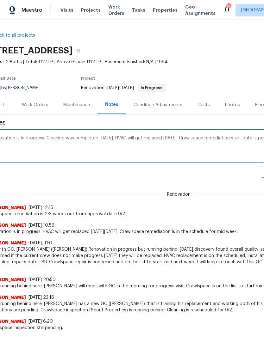
click at [200, 155] on textarea "Renovation is in progress. Cleaning was completed today. HVAC will get replaced…" at bounding box center [167, 147] width 350 height 22
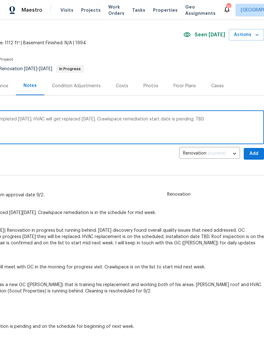
scroll to position [19, 94]
type textarea "Renovation is in progress. Cleaning was completed today. HVAC will get replaced…"
click at [254, 154] on span "Add" at bounding box center [254, 154] width 10 height 8
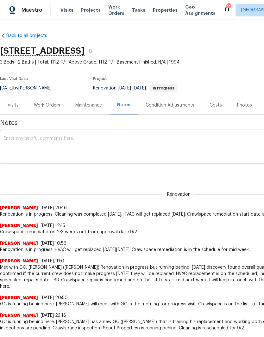
scroll to position [0, 0]
click at [50, 105] on div "Work Orders" at bounding box center [47, 105] width 26 height 6
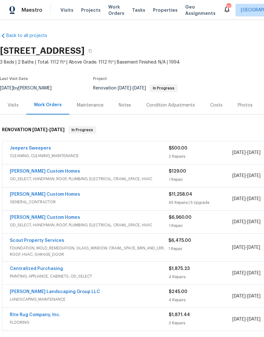
click at [49, 216] on link "[PERSON_NAME] Custom Homes" at bounding box center [45, 218] width 70 height 4
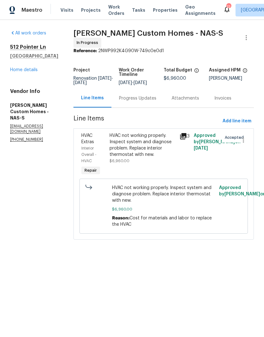
click at [156, 102] on div "Progress Updates" at bounding box center [137, 98] width 37 height 6
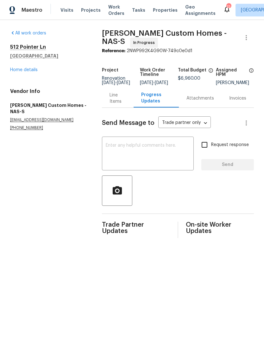
click at [142, 153] on textarea at bounding box center [148, 154] width 84 height 22
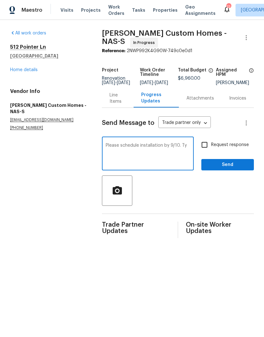
type textarea "Please schedule installation by 9/10. Ty"
click at [226, 168] on span "Send" at bounding box center [227, 165] width 42 height 8
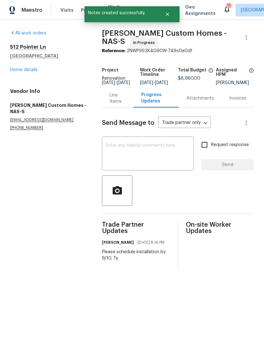
click at [34, 69] on link "Home details" at bounding box center [24, 70] width 28 height 4
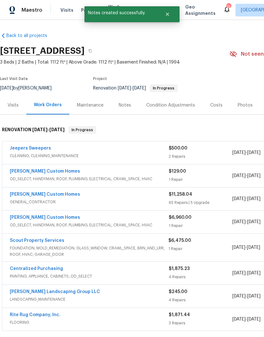
click at [127, 109] on div "Notes" at bounding box center [125, 105] width 28 height 19
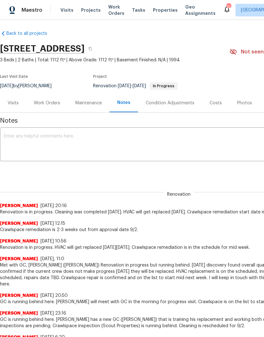
scroll to position [2, 0]
click at [70, 132] on div "x ​" at bounding box center [179, 145] width 358 height 32
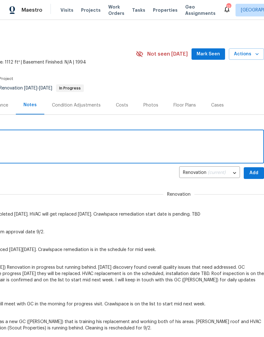
scroll to position [0, 94]
type textarea "Correction, HVAC will be installed by 9/10."
click at [255, 172] on span "Add" at bounding box center [254, 173] width 10 height 8
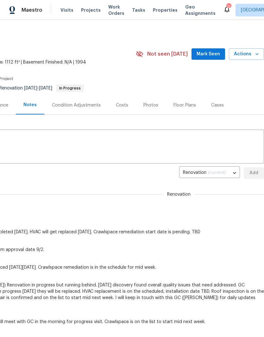
click at [215, 56] on span "Mark Seen" at bounding box center [208, 54] width 23 height 8
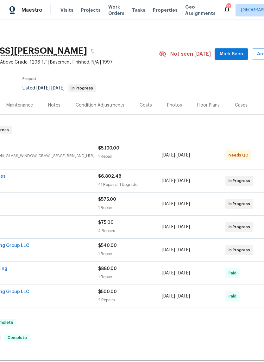
scroll to position [0, 69]
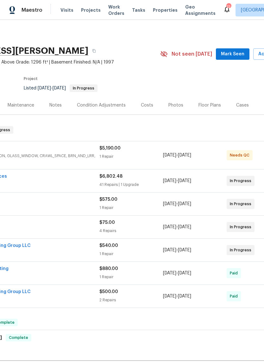
click at [236, 54] on span "Mark Seen" at bounding box center [232, 54] width 23 height 8
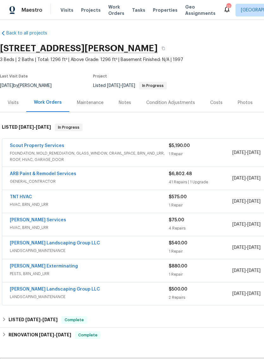
scroll to position [3, 0]
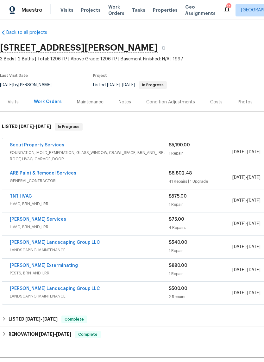
click at [127, 103] on div "Notes" at bounding box center [125, 102] width 12 height 6
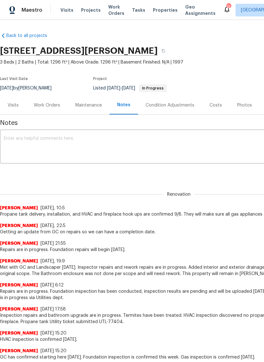
click at [86, 141] on textarea at bounding box center [179, 147] width 350 height 22
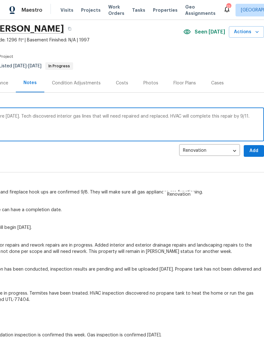
scroll to position [22, 94]
click at [248, 118] on textarea "Propane installation was not completed here [DATE]. Tech discovered interior ga…" at bounding box center [85, 125] width 350 height 22
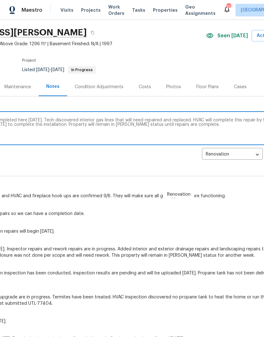
scroll to position [19, 83]
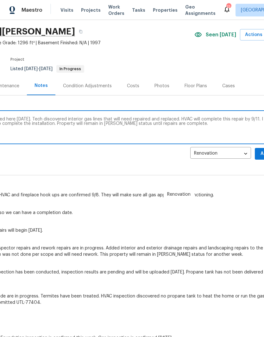
type textarea "Propane installation was not completed here [DATE]. Tech discovered interior ga…"
click at [257, 153] on button "Add" at bounding box center [265, 154] width 20 height 12
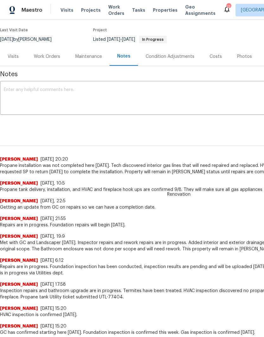
scroll to position [49, 0]
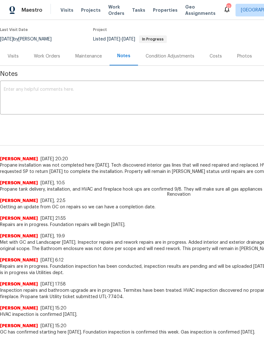
click at [53, 56] on div "Work Orders" at bounding box center [47, 56] width 26 height 6
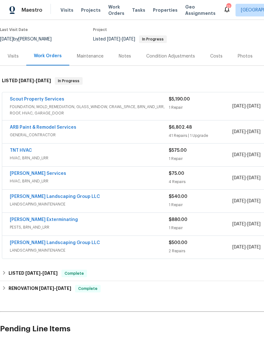
click at [29, 151] on link "TNT HVAC" at bounding box center [21, 150] width 22 height 4
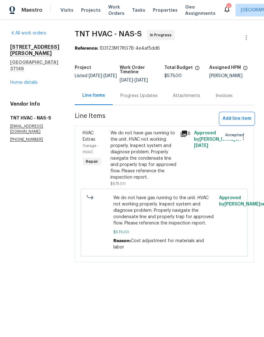
click at [241, 119] on span "Add line item" at bounding box center [237, 119] width 29 height 8
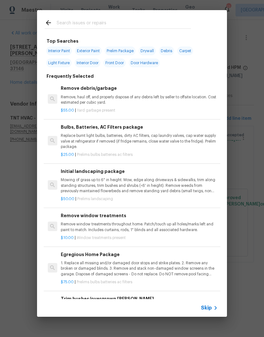
click at [102, 20] on input "text" at bounding box center [124, 23] width 134 height 9
type input "Gas"
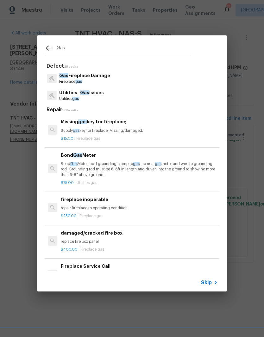
click at [100, 95] on p "Utilities - Gas Issues" at bounding box center [81, 93] width 45 height 7
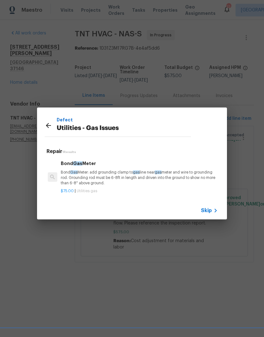
click at [52, 125] on icon at bounding box center [49, 126] width 8 height 8
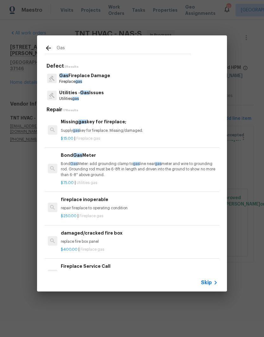
click at [88, 50] on input "Gas" at bounding box center [124, 48] width 134 height 9
type input "G"
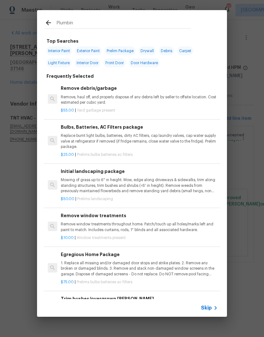
type input "Plumbing"
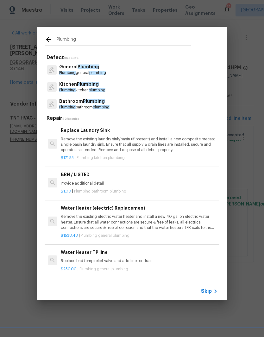
click at [95, 71] on p "Plumbing general plumbing" at bounding box center [82, 72] width 47 height 5
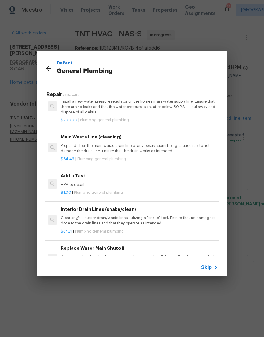
scroll to position [680, 0]
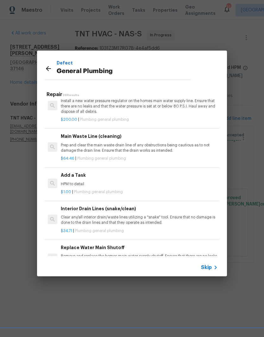
click at [80, 182] on p "HPM to detail" at bounding box center [139, 184] width 157 height 5
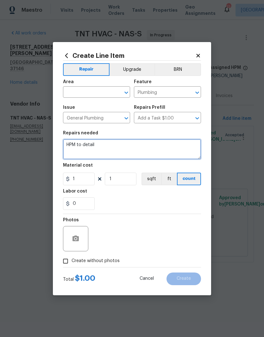
click at [107, 146] on textarea "HPM to detail" at bounding box center [132, 149] width 138 height 20
type textarea "H"
type textarea "Replace damaged copper gas lines with black"
